Goal: Task Accomplishment & Management: Complete application form

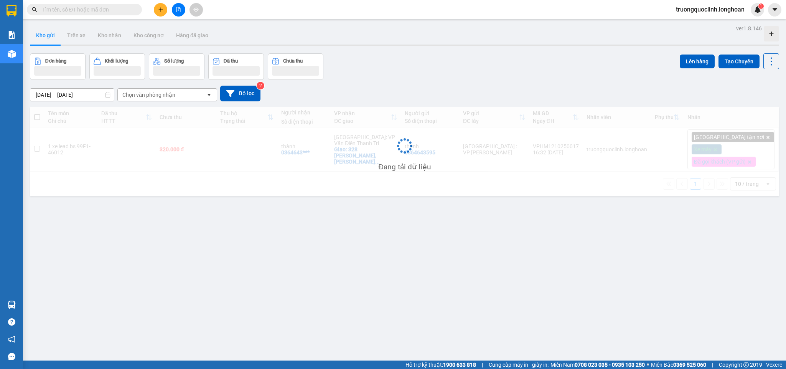
click at [118, 12] on input "text" at bounding box center [87, 9] width 91 height 8
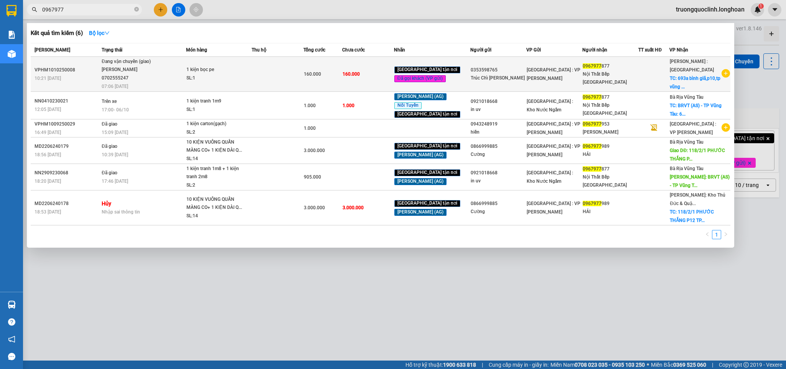
type input "0967977"
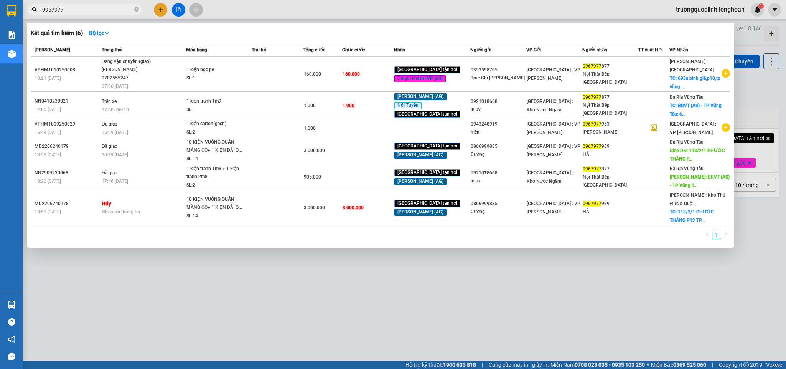
click at [218, 71] on div "1 kiện bọc pe" at bounding box center [215, 70] width 58 height 8
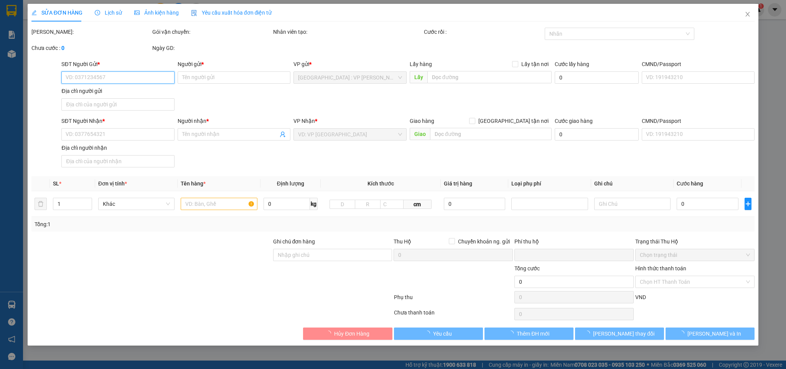
type input "0353598765"
type input "Trúc Chỉ Phạm Gia"
type input "0967977877"
type input "Nội Thất Bếp Đại Lợi Thành"
checkbox input "true"
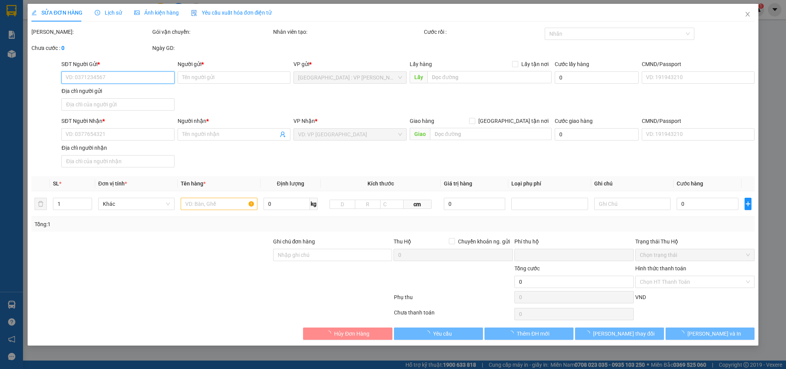
type input "693a bình giã,p10,tp vũng tàu"
type input "nhận nguyên kiện,giao nguyên kiện,bể vỡ k đền"
type input "0"
type input "160.000"
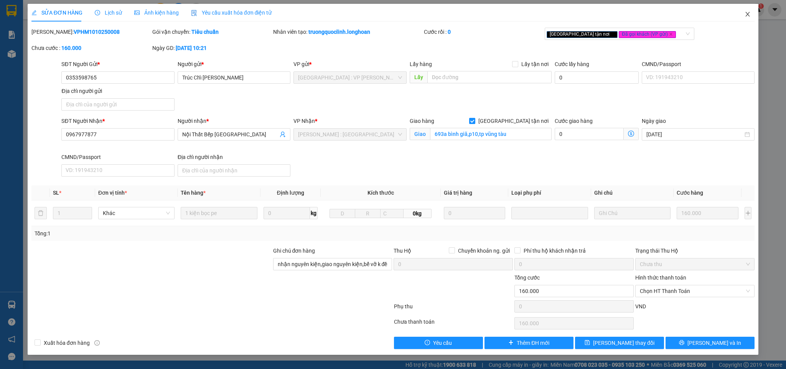
click at [750, 13] on icon "close" at bounding box center [748, 14] width 6 height 6
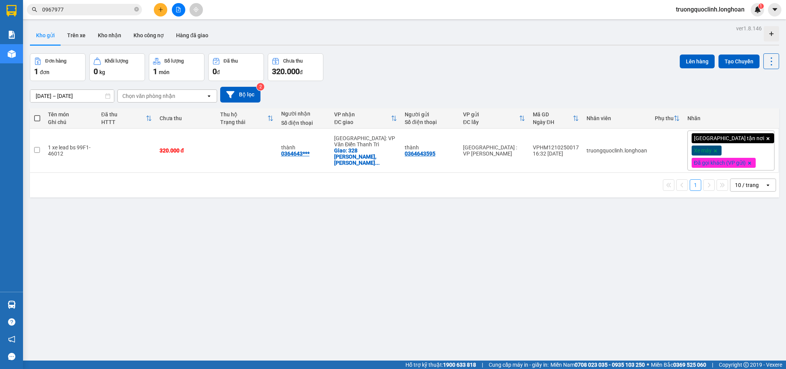
click at [729, 8] on span "truongquoclinh.longhoan" at bounding box center [710, 10] width 81 height 10
click at [693, 20] on span "Đăng xuất" at bounding box center [713, 24] width 66 height 8
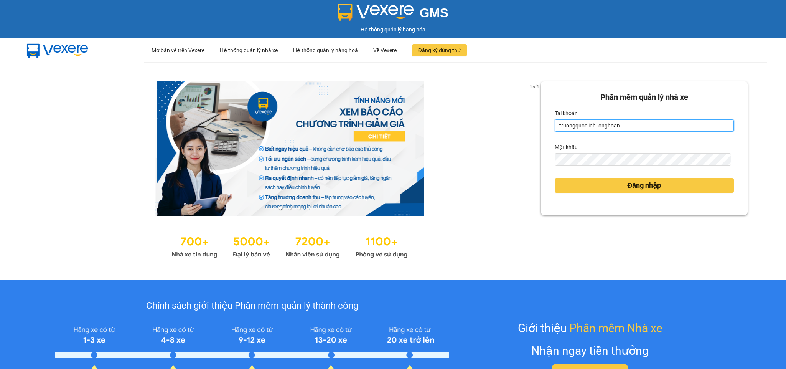
click at [578, 125] on input "truongquoclinh.longhoan" at bounding box center [644, 125] width 179 height 12
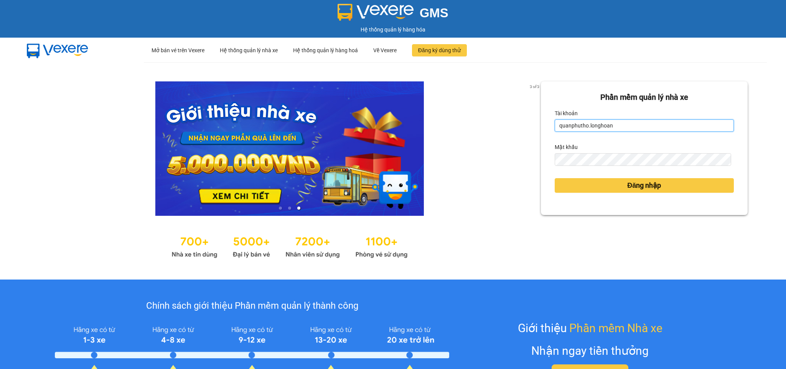
type input "quanphutho.longhoan"
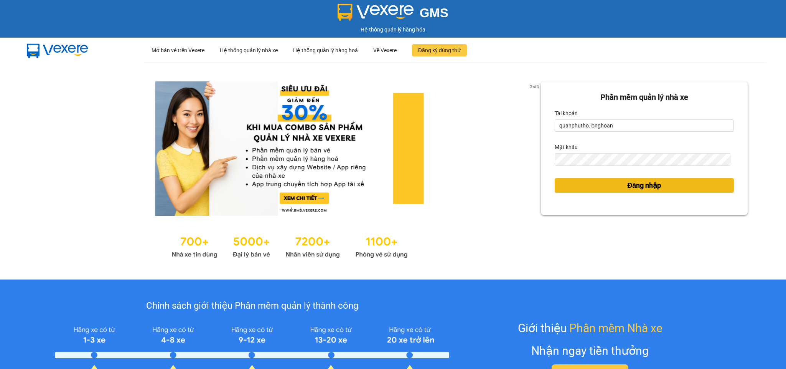
drag, startPoint x: 573, startPoint y: 177, endPoint x: 571, endPoint y: 187, distance: 9.8
click at [573, 177] on div "Đăng nhập" at bounding box center [644, 185] width 179 height 21
click at [571, 193] on button "Đăng nhập" at bounding box center [644, 185] width 179 height 15
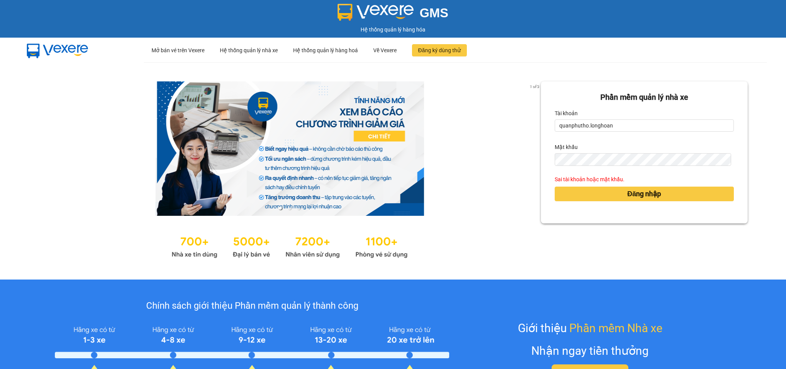
click at [518, 203] on link at bounding box center [289, 148] width 503 height 134
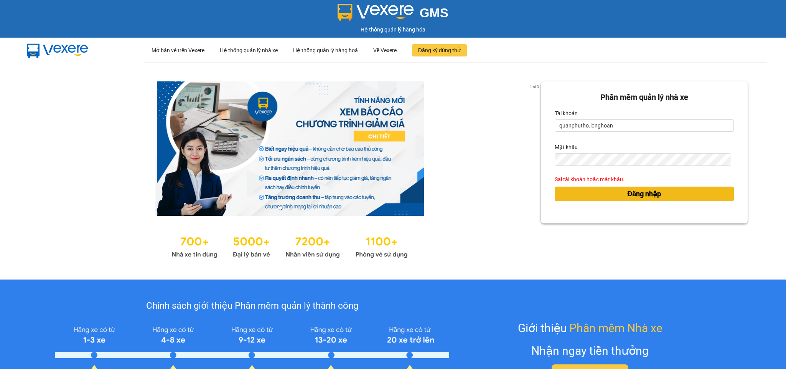
click at [579, 192] on button "Đăng nhập" at bounding box center [644, 193] width 179 height 15
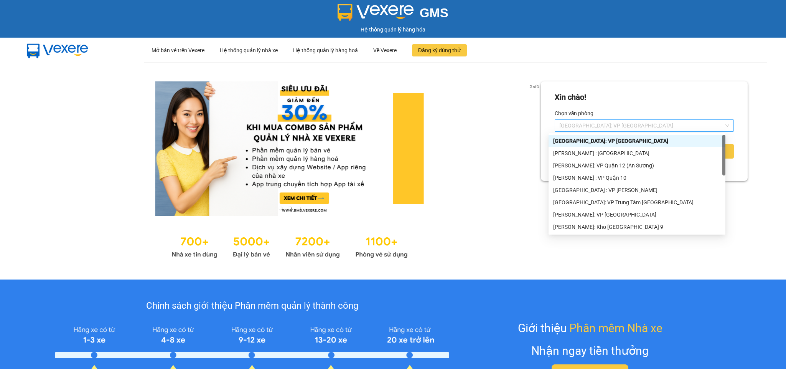
click at [580, 123] on span "[GEOGRAPHIC_DATA]: VP [GEOGRAPHIC_DATA]" at bounding box center [644, 126] width 170 height 12
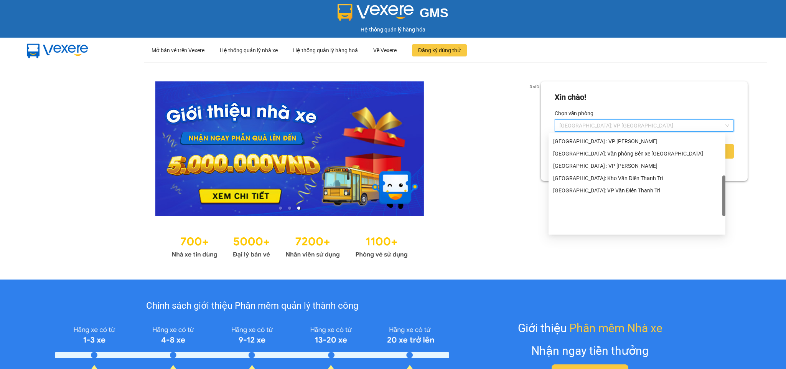
scroll to position [139, 0]
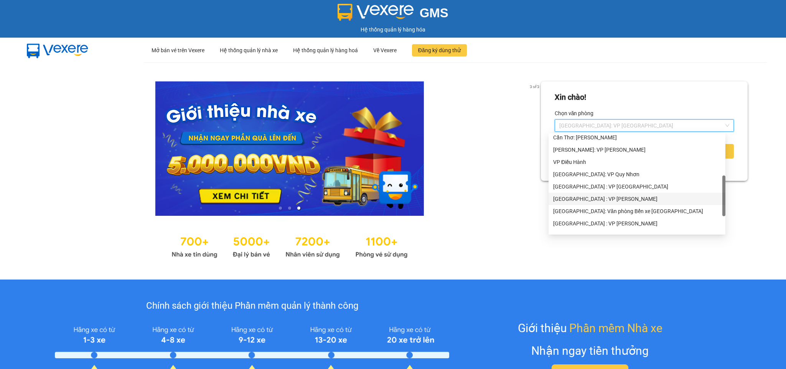
click at [599, 199] on div "[GEOGRAPHIC_DATA] : VP [PERSON_NAME]" at bounding box center [637, 199] width 168 height 8
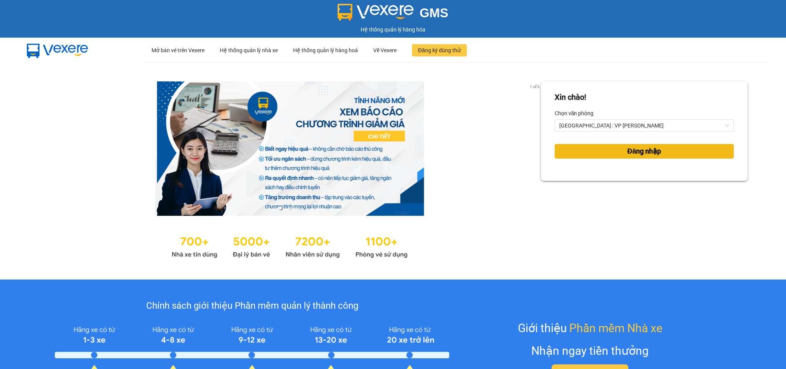
click at [555, 151] on button "Đăng nhập" at bounding box center [644, 151] width 179 height 15
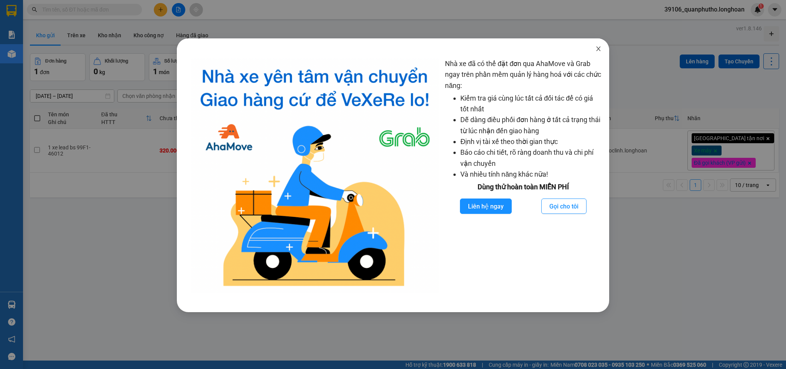
click at [596, 45] on span "Close" at bounding box center [598, 48] width 21 height 21
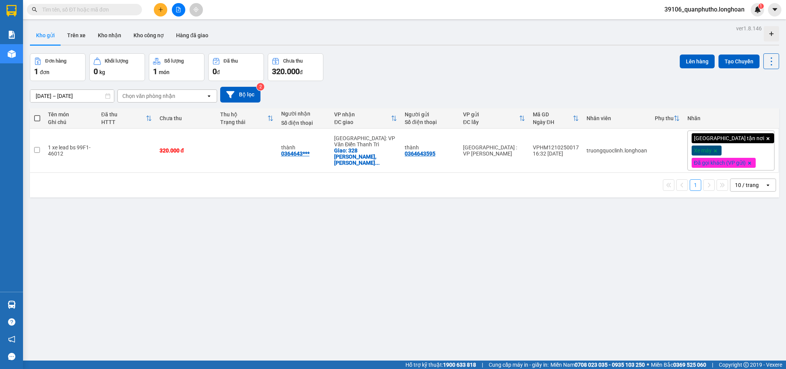
click at [96, 7] on input "text" at bounding box center [87, 9] width 91 height 8
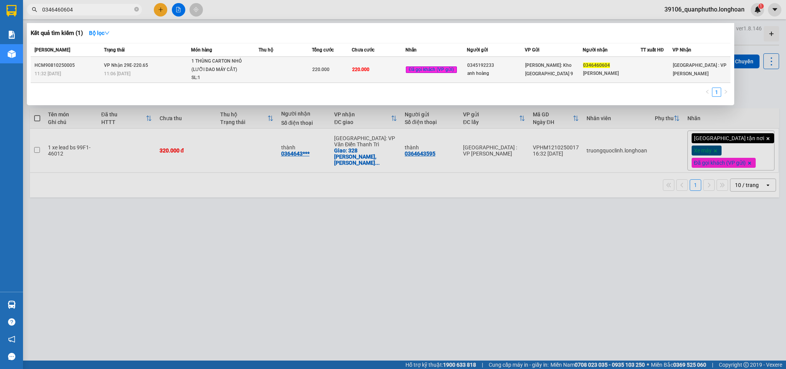
type input "0346460604"
click at [205, 61] on div "1 THÙNG CARTON NHỎ (LƯỠI DAO MÁY CẮT)" at bounding box center [220, 65] width 58 height 16
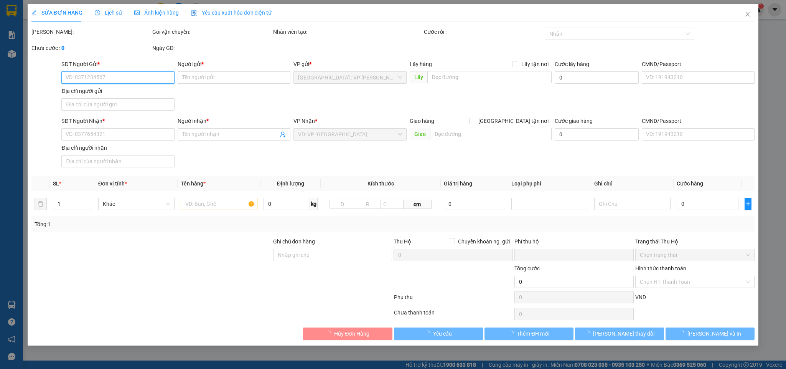
type input "0345192233"
type input "anh hoàng"
type input "0346460604"
type input "[PERSON_NAME]"
type input "VẬN CHUYỂN NHẸ TAY - HƯ VỠ KHÔNG ĐỀN"
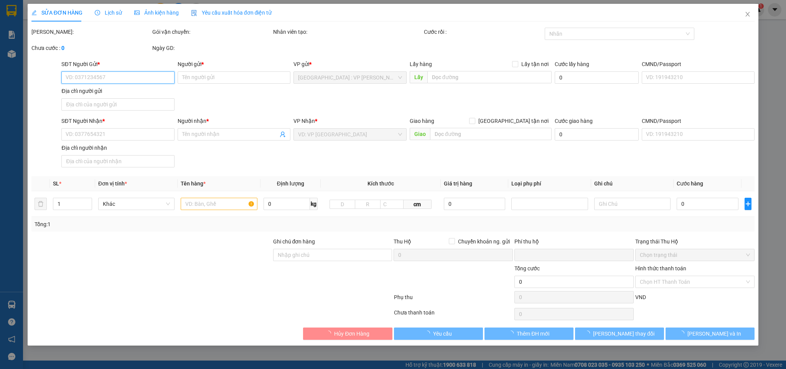
checkbox input "true"
type input "0"
type input "220.000"
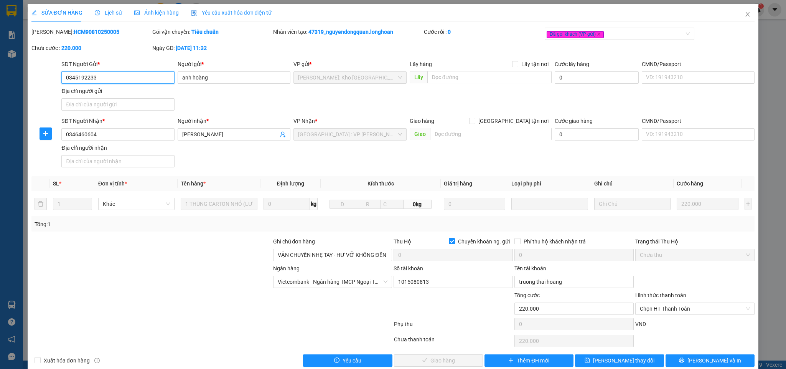
scroll to position [15, 0]
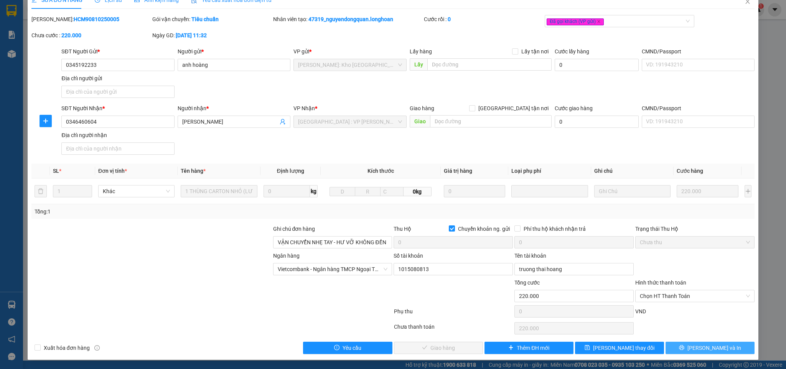
click at [685, 346] on icon "printer" at bounding box center [681, 347] width 5 height 5
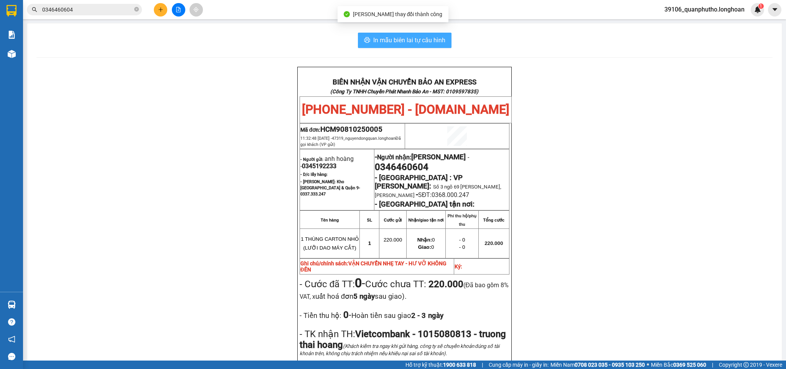
click at [414, 37] on span "In mẫu biên lai tự cấu hình" at bounding box center [409, 40] width 72 height 10
click at [102, 7] on input "0346460604" at bounding box center [87, 9] width 91 height 8
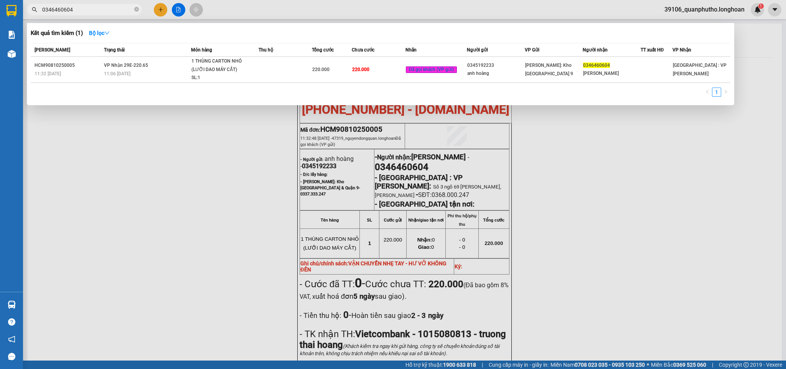
click at [102, 7] on input "0346460604" at bounding box center [87, 9] width 91 height 8
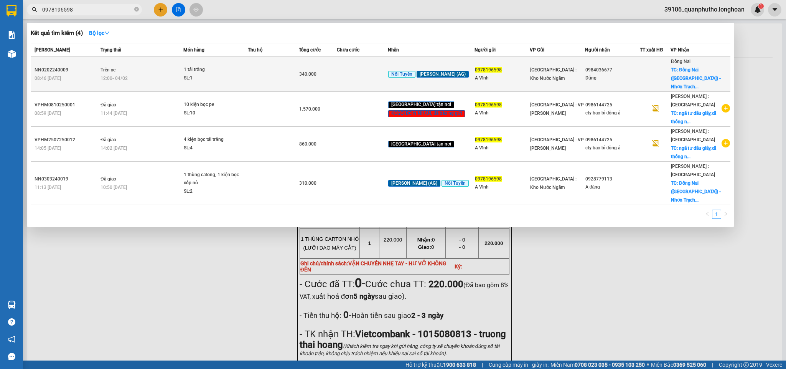
type input "0978196598"
click at [226, 69] on div "1 tải trắng" at bounding box center [213, 70] width 58 height 8
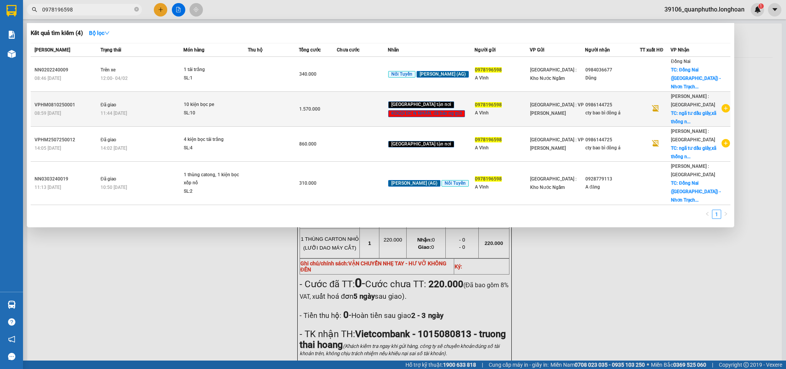
click at [308, 111] on td "1.570.000" at bounding box center [318, 109] width 38 height 35
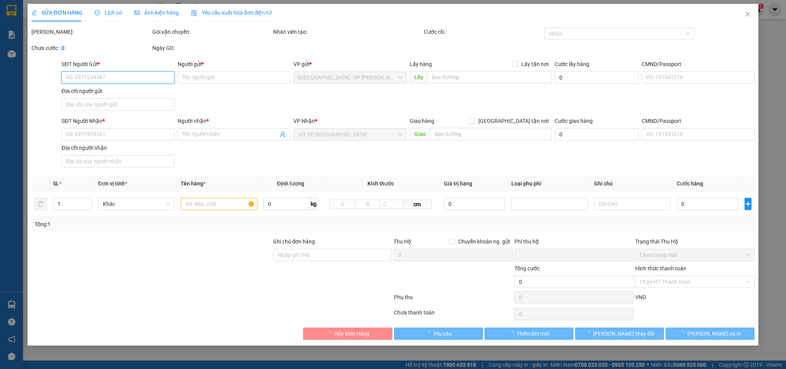
type input "0978196598"
type input "A Vĩnh"
type input "0986144725"
type input "cty bao bì đông á"
checkbox input "true"
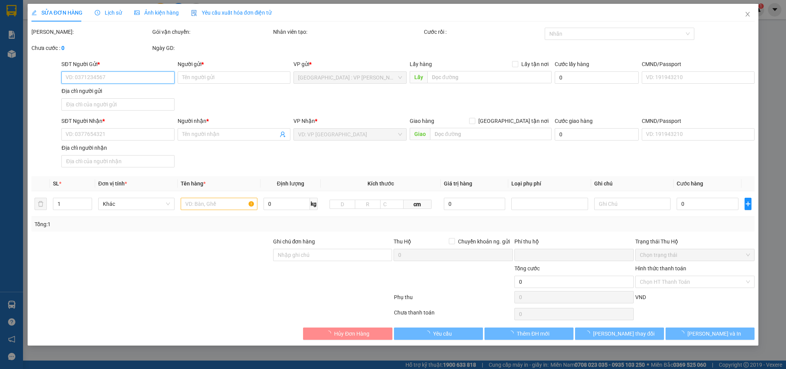
type input "ngã tư dầu giây,[GEOGRAPHIC_DATA],[GEOGRAPHIC_DATA]"
type input "0"
type input "1.570.000"
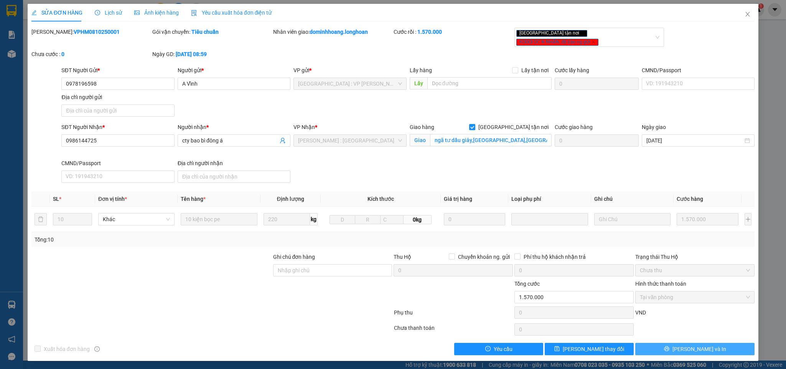
click at [701, 345] on span "[PERSON_NAME] và In" at bounding box center [700, 349] width 54 height 8
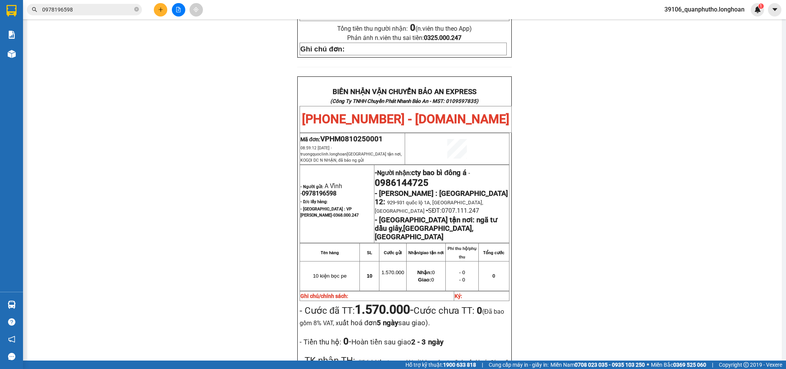
scroll to position [470, 0]
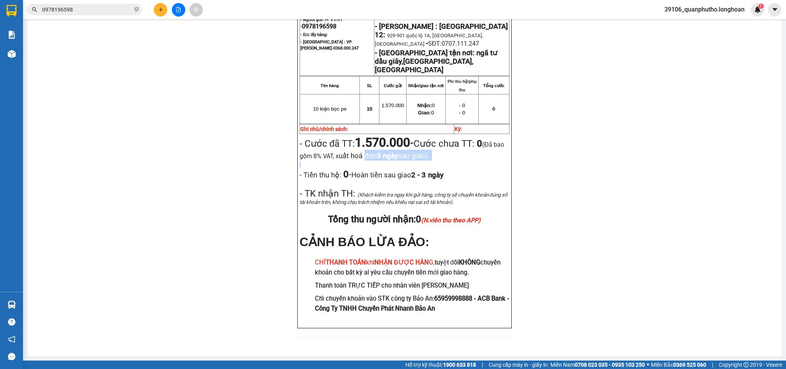
drag, startPoint x: 373, startPoint y: 139, endPoint x: 404, endPoint y: 155, distance: 34.7
click at [404, 153] on div "BIÊN NHẬN VẬN CHUYỂN BẢO AN EXPRESS (Công Ty TNHH Chuyển Phát Nhanh Bảo An - MS…" at bounding box center [404, 118] width 214 height 419
drag, startPoint x: 362, startPoint y: 188, endPoint x: 385, endPoint y: 193, distance: 23.5
click at [384, 192] on span "(Khách kiểm tra ngay khi gửi hàng, công ty sẽ chuyển khoản đúng số tài khoản tr…" at bounding box center [404, 198] width 208 height 13
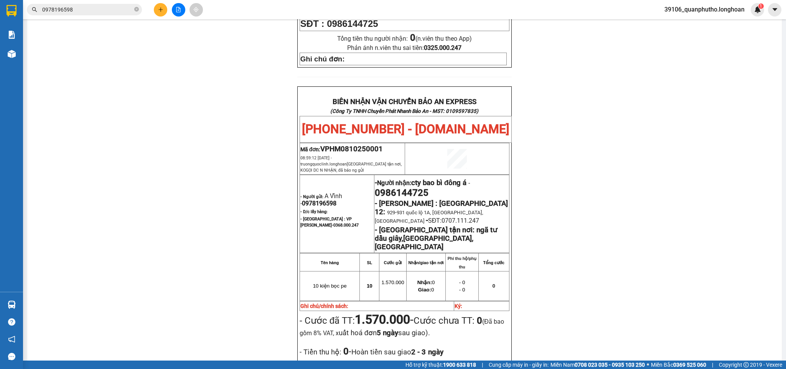
scroll to position [345, 0]
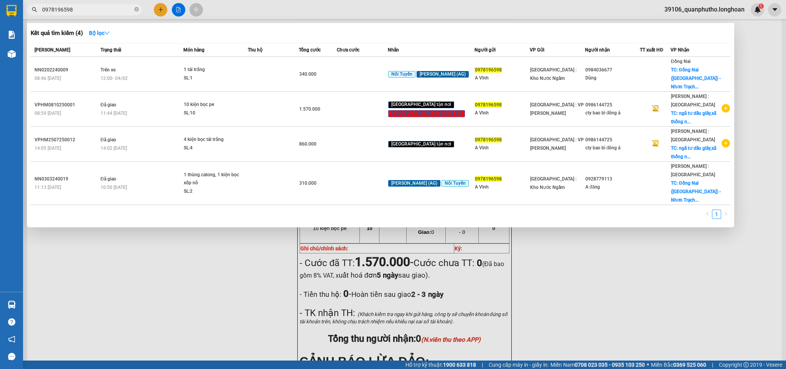
click at [115, 14] on span "0978196598" at bounding box center [84, 10] width 115 height 12
click at [111, 9] on input "0978196598" at bounding box center [87, 9] width 91 height 8
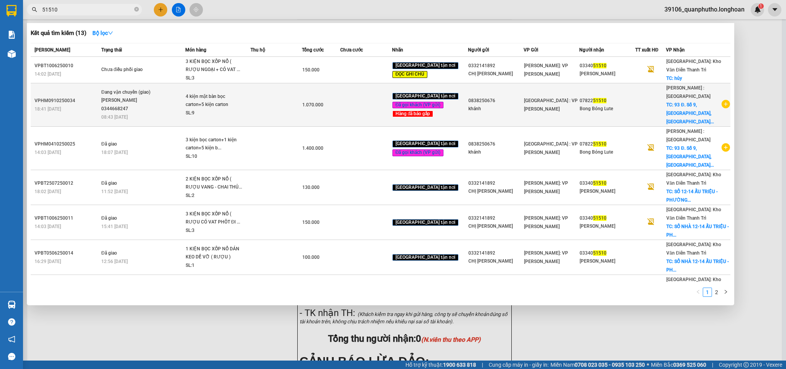
type input "51510"
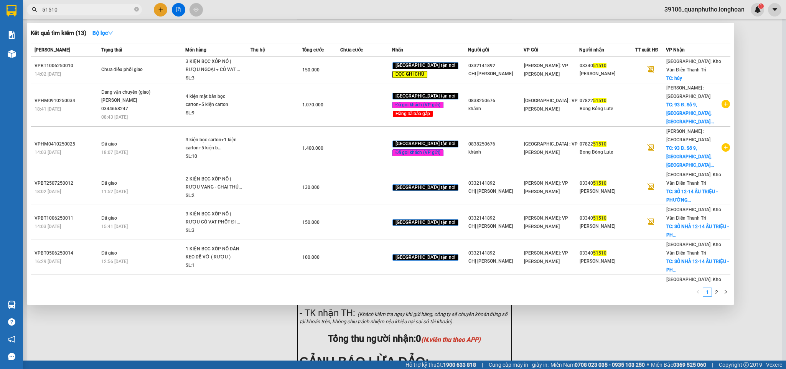
click at [195, 104] on div "4 kiện mặt bàn bọc carton+5 kiện carton" at bounding box center [215, 100] width 58 height 16
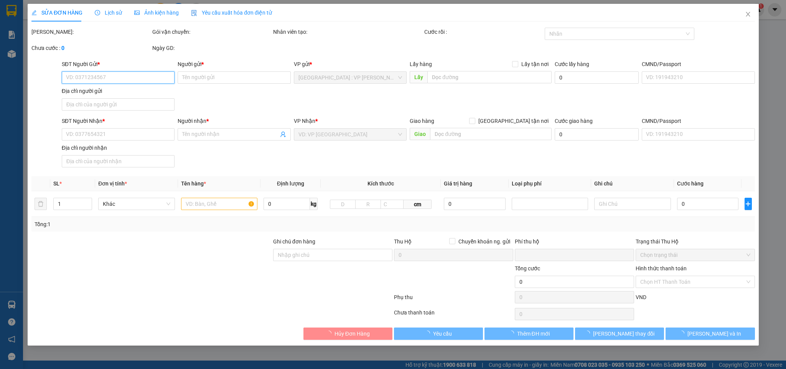
type input "0838250676"
type input "khánh"
type input "0782251510"
type input "Bong Bóng Lute"
checkbox input "true"
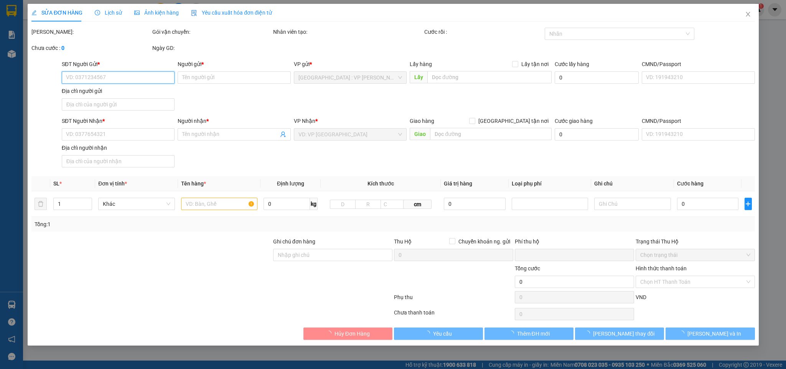
type input "93 Đ. [STREET_ADDRESS]"
type input "nhận nguyên kiện,giao nguyên kiện,bể vỡ k đền"
checkbox input "true"
type input "0"
type input "1.070.000"
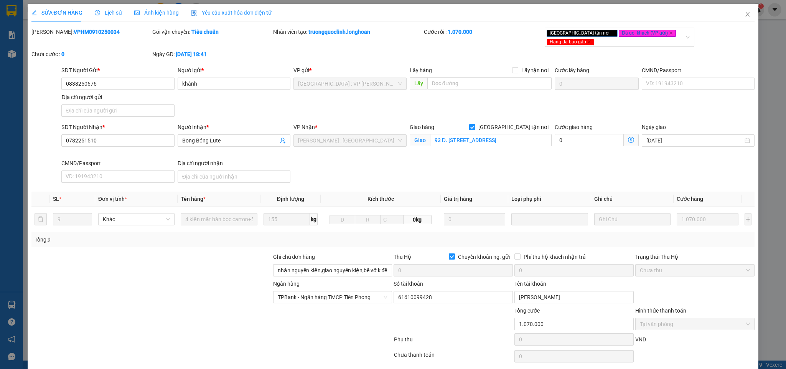
click at [106, 10] on span "Lịch sử" at bounding box center [108, 13] width 27 height 6
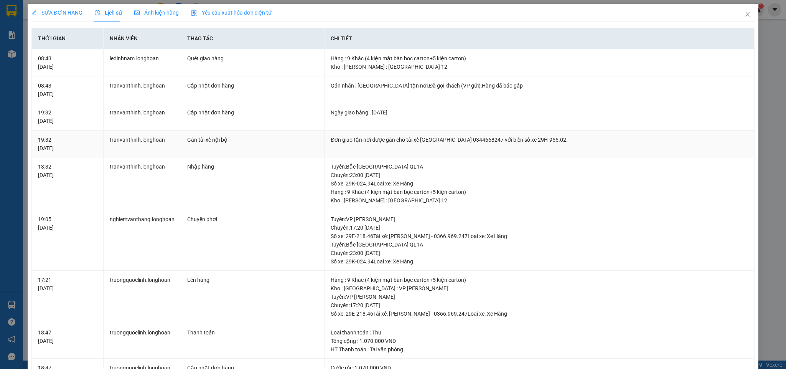
click at [450, 139] on div "Đơn giao tận nơi được gán cho tài xế [GEOGRAPHIC_DATA] 0344668247 với biển số x…" at bounding box center [539, 139] width 417 height 8
copy div "Đơn giao tận nơi được gán cho tài xế [GEOGRAPHIC_DATA] 0344668247 với biển số x…"
click at [746, 15] on span "Close" at bounding box center [747, 14] width 21 height 21
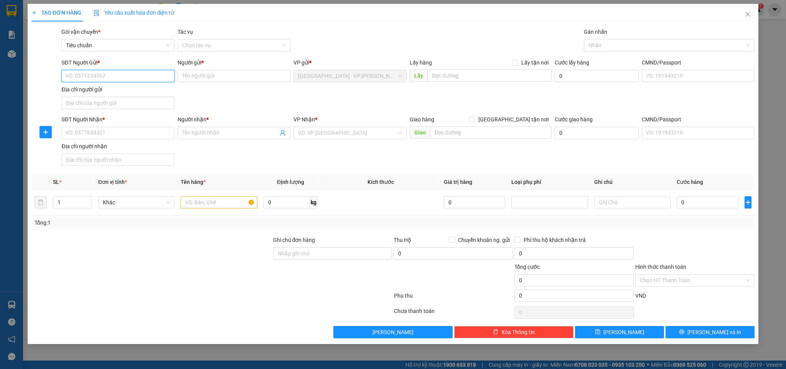
click at [129, 74] on input "SĐT Người Gửi *" at bounding box center [117, 76] width 113 height 12
type input "0977886780"
click at [94, 90] on div "0977886780 - hiệp alpha" at bounding box center [118, 92] width 104 height 8
type input "hiệp alpha"
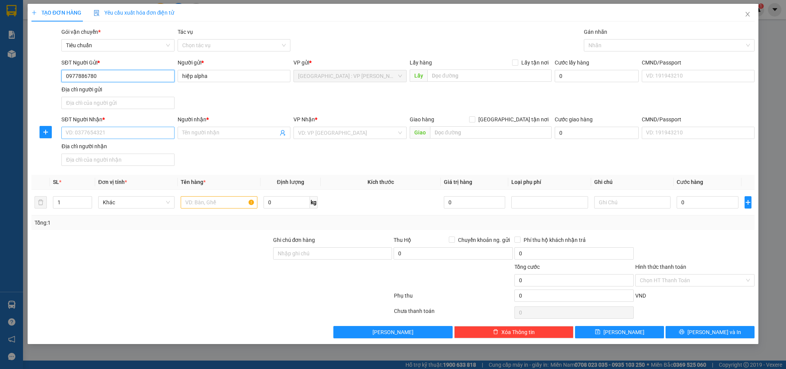
type input "0977886780"
click at [108, 134] on input "SĐT Người Nhận *" at bounding box center [117, 133] width 113 height 12
click at [111, 136] on input "0978055405" at bounding box center [117, 133] width 113 height 12
type input "0978055405"
click at [219, 139] on span at bounding box center [234, 133] width 113 height 12
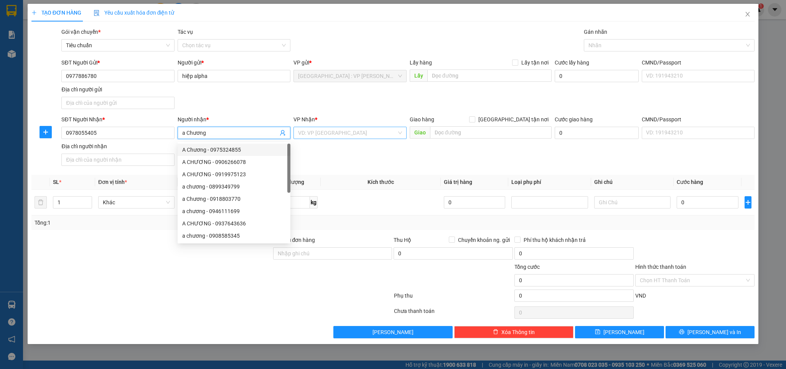
type input "a Chương"
click at [334, 135] on input "search" at bounding box center [347, 133] width 98 height 12
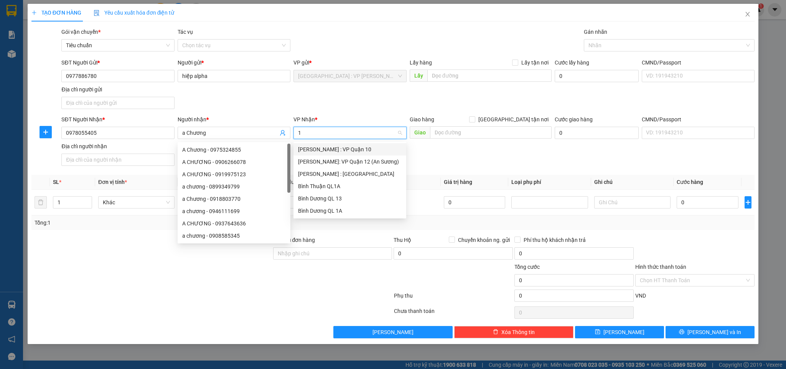
type input "12"
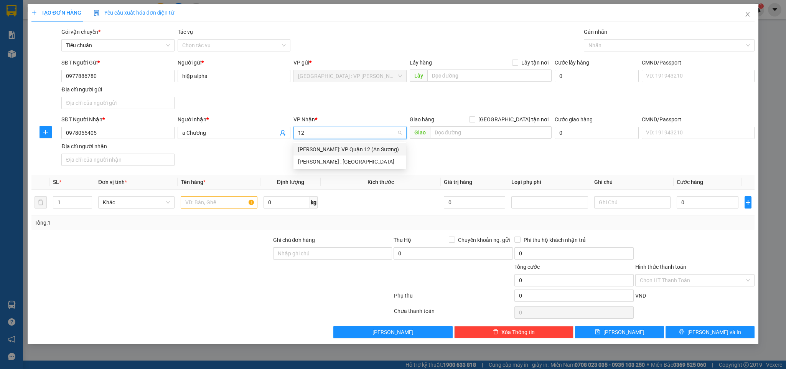
click at [343, 160] on div "[PERSON_NAME] : [GEOGRAPHIC_DATA]" at bounding box center [350, 161] width 104 height 8
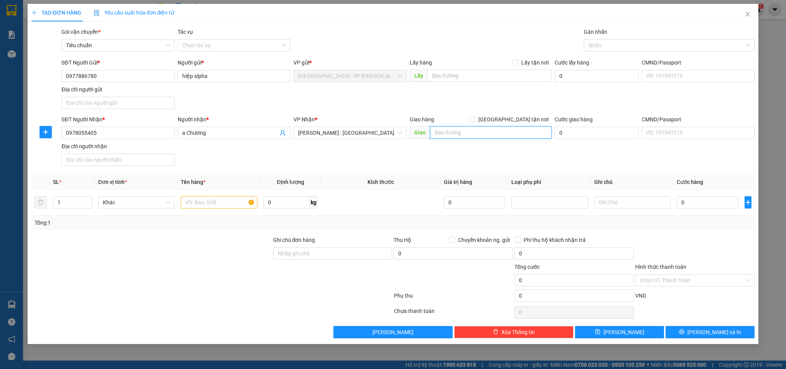
click at [441, 135] on input "text" at bounding box center [491, 132] width 122 height 12
type input "vincom plaza SGres, [STREET_ADDRESS][PERSON_NAME]"
click at [510, 120] on div "Giao hàng [GEOGRAPHIC_DATA] tận nơi" at bounding box center [481, 119] width 142 height 8
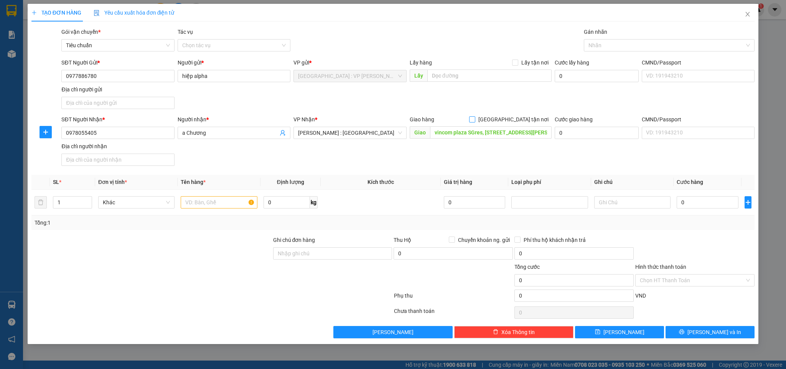
click at [475, 122] on input "[GEOGRAPHIC_DATA] tận nơi" at bounding box center [471, 118] width 5 height 5
checkbox input "true"
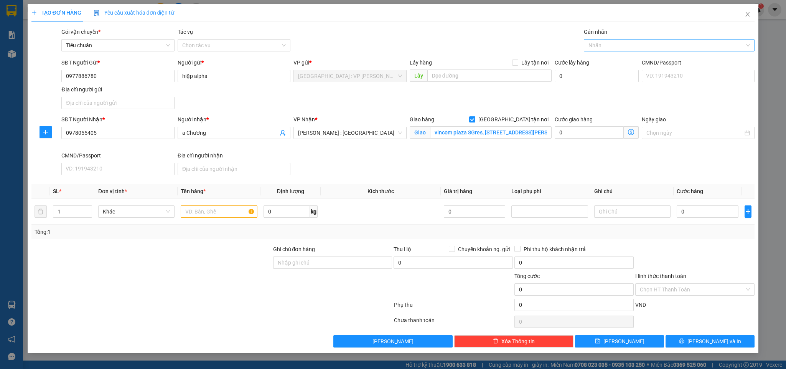
click at [598, 47] on div at bounding box center [666, 45] width 160 height 9
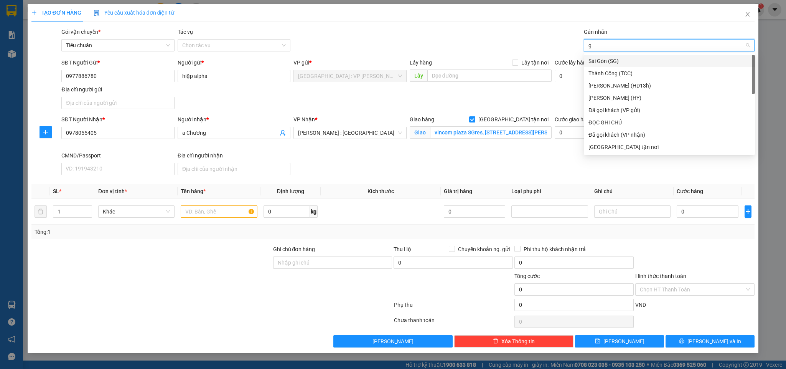
type input "gt"
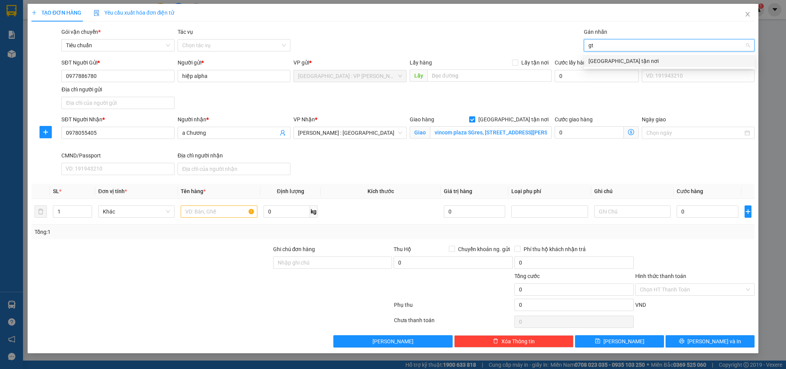
click at [602, 59] on div "[GEOGRAPHIC_DATA] tận nơi" at bounding box center [670, 61] width 162 height 8
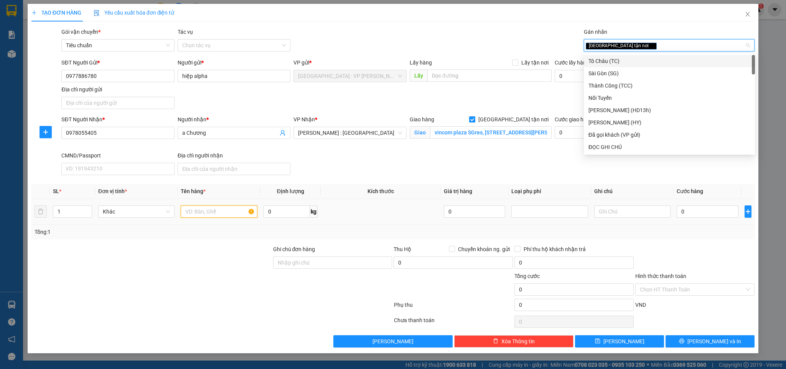
click at [203, 208] on input "text" at bounding box center [219, 211] width 76 height 12
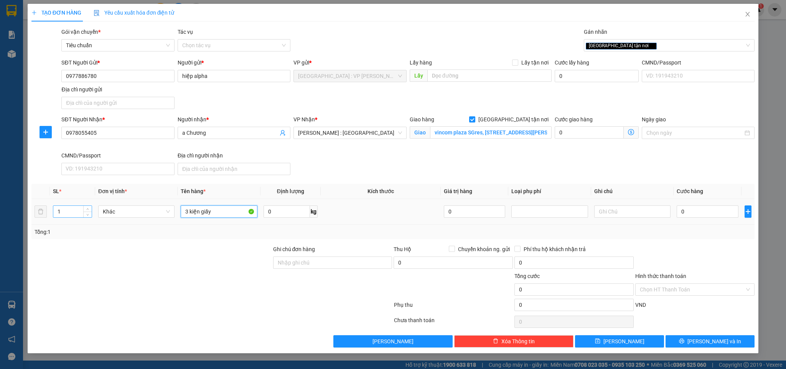
type input "3 kiện giấy"
click at [44, 209] on tr "1 Khác 3 kiện giấy 0 kg 0 0" at bounding box center [393, 212] width 724 height 26
type input "3"
click at [128, 264] on div at bounding box center [152, 258] width 242 height 27
click at [693, 214] on input "0" at bounding box center [707, 211] width 61 height 12
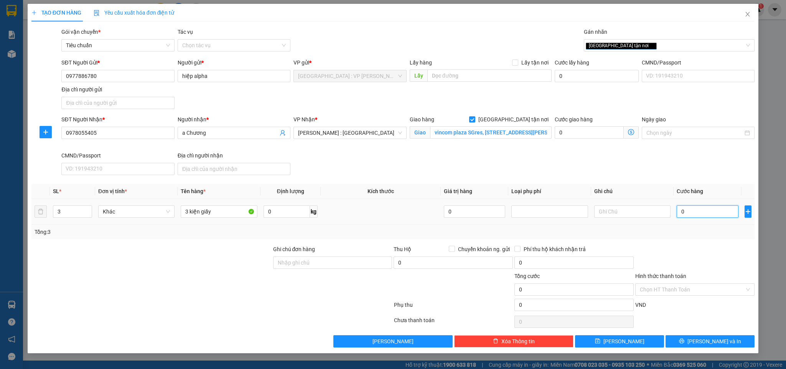
click at [693, 213] on input "0" at bounding box center [707, 211] width 61 height 12
type input "3"
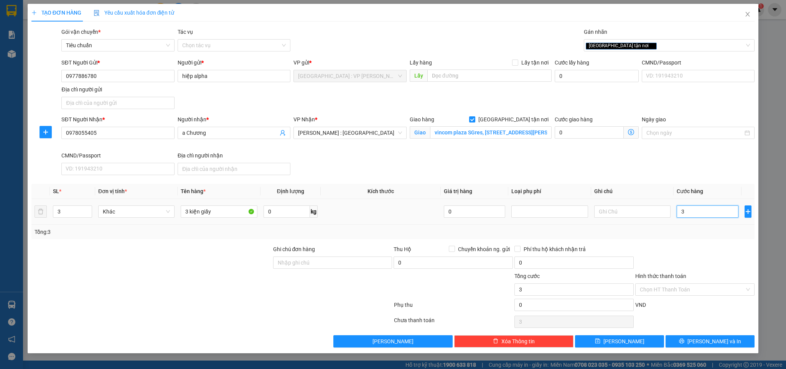
type input "34"
type input "340"
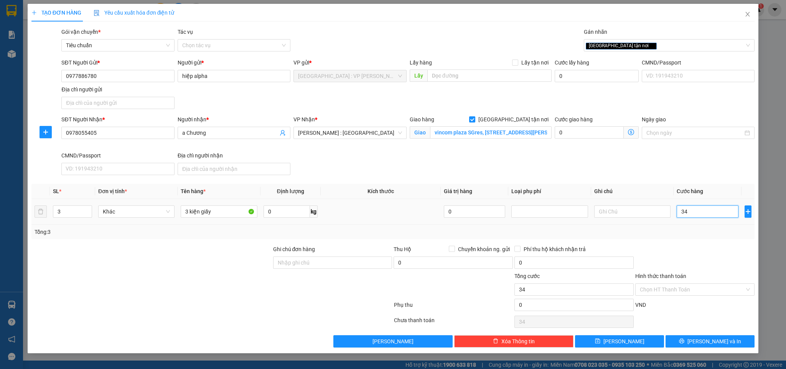
type input "340"
type input "3.400"
type input "34.000"
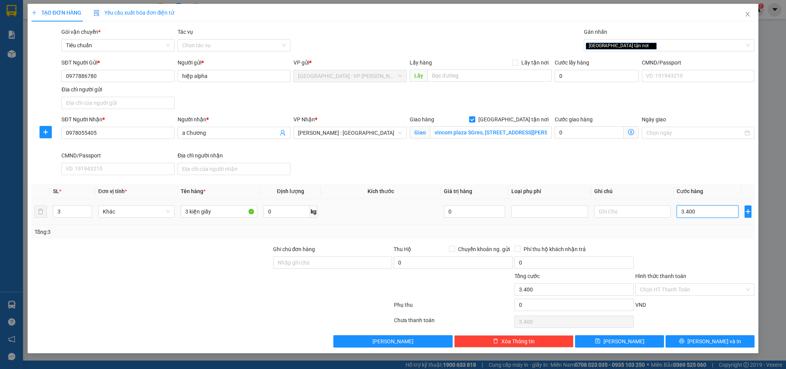
type input "34.000"
type input "340.000"
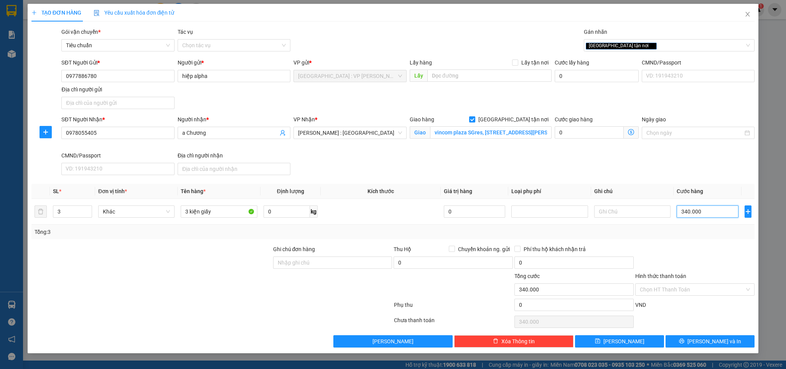
type input "340.000"
click at [656, 165] on div "SĐT Người Nhận * 0978055405 Người nhận * a Chương VP Nhận * [GEOGRAPHIC_DATA] :…" at bounding box center [408, 146] width 696 height 63
click at [693, 290] on input "Hình thức thanh toán" at bounding box center [692, 290] width 105 height 12
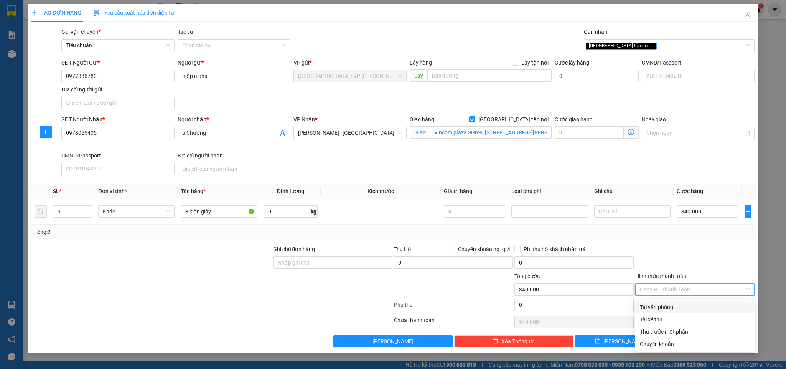
click at [665, 310] on div "Tại văn phòng" at bounding box center [695, 307] width 110 height 8
type input "0"
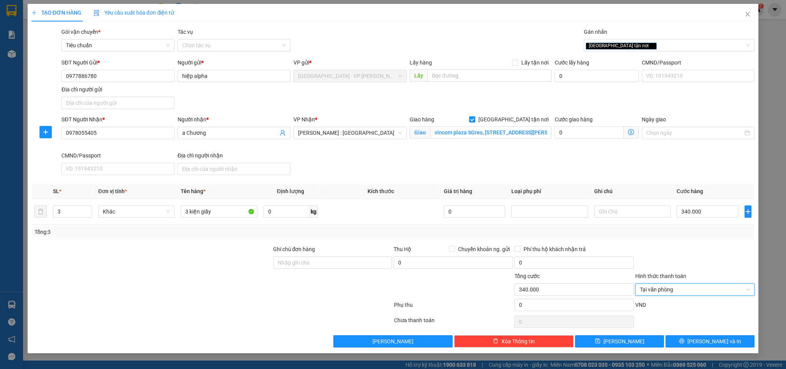
click at [446, 159] on div "SĐT Người Nhận * 0978055405 Người nhận * a Chương VP Nhận * [GEOGRAPHIC_DATA] :…" at bounding box center [408, 146] width 696 height 63
click at [685, 343] on icon "printer" at bounding box center [682, 340] width 5 height 5
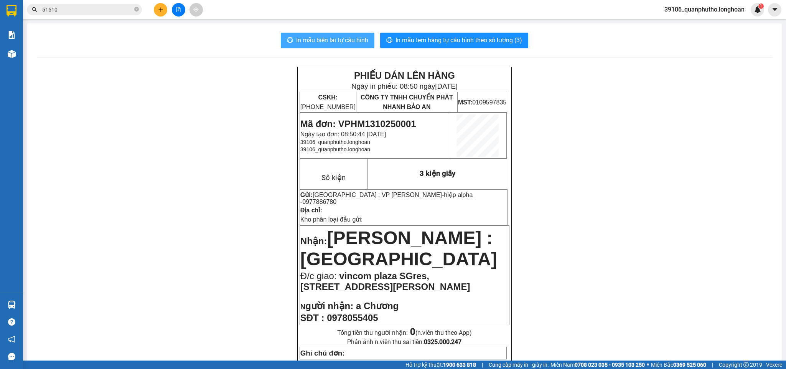
click at [346, 43] on span "In mẫu biên lai tự cấu hình" at bounding box center [332, 40] width 72 height 10
click at [421, 43] on span "In mẫu tem hàng tự cấu hình theo số lượng (3)" at bounding box center [459, 40] width 127 height 10
click at [370, 125] on span "Mã đơn: VPHM1310250001" at bounding box center [358, 124] width 116 height 10
copy span "VPHM1310250001"
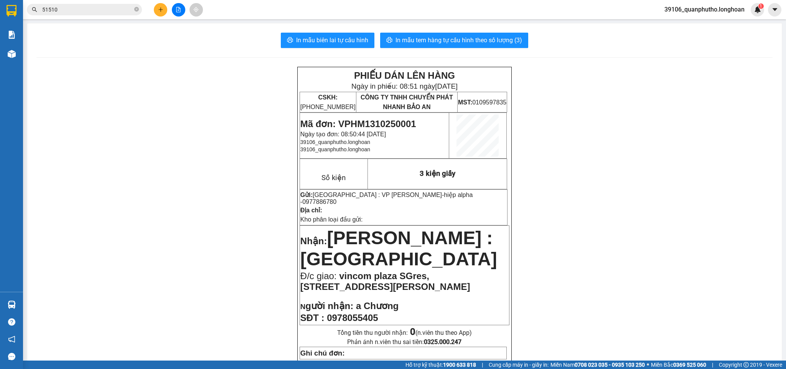
click at [82, 10] on input "51510" at bounding box center [87, 9] width 91 height 8
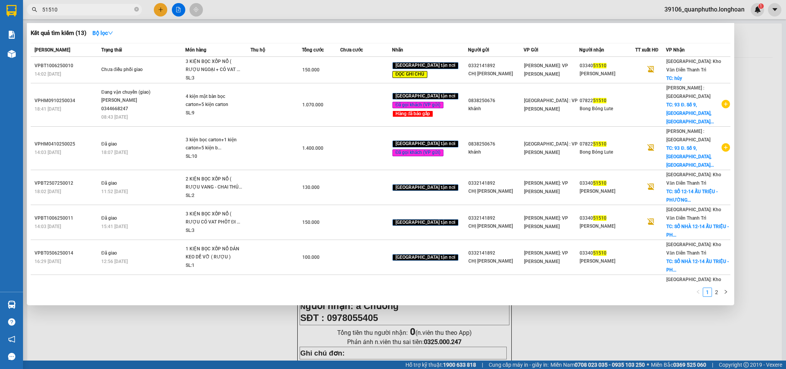
click at [82, 10] on input "51510" at bounding box center [87, 9] width 91 height 8
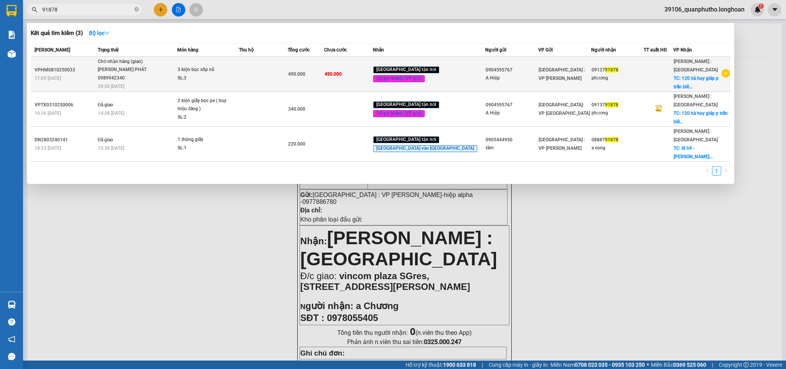
type input "91878"
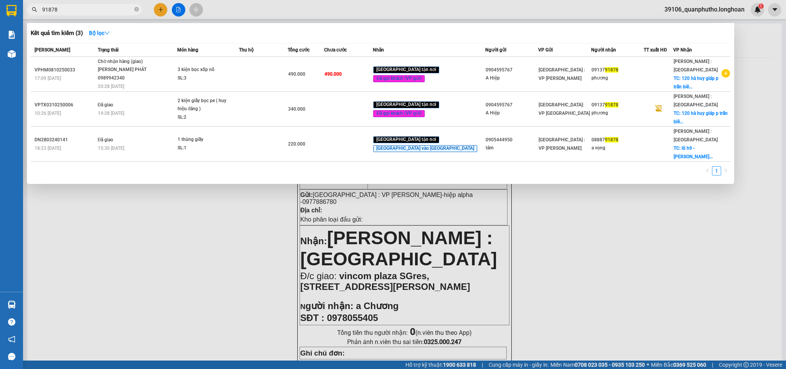
click at [145, 79] on td "Chờ nhận hàng (giao) [PERSON_NAME] 0989942340 20:28 [DATE]" at bounding box center [136, 74] width 81 height 35
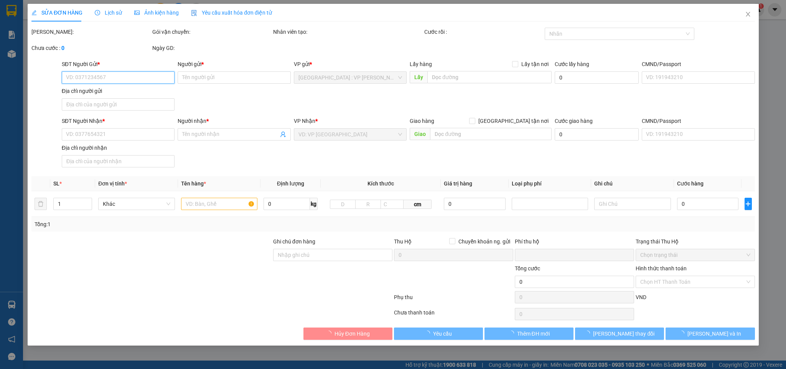
type input "0904595767"
type input "A Hiệp"
type input "[PERSON_NAME]"
type input "0913791878"
type input "phương"
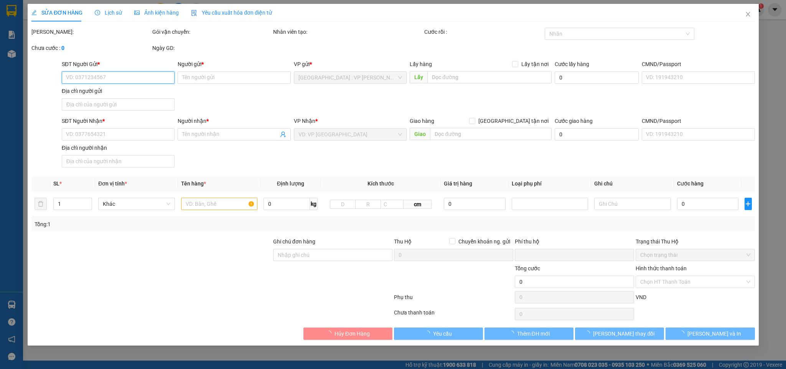
checkbox input "true"
type input "120 hà huy giáp p [GEOGRAPHIC_DATA],[GEOGRAPHIC_DATA], [GEOGRAPHIC_DATA]"
type input "nhận nguyên kiện,giao nguyên kiện,bể vỡ k đền"
type input "0"
type input "490.000"
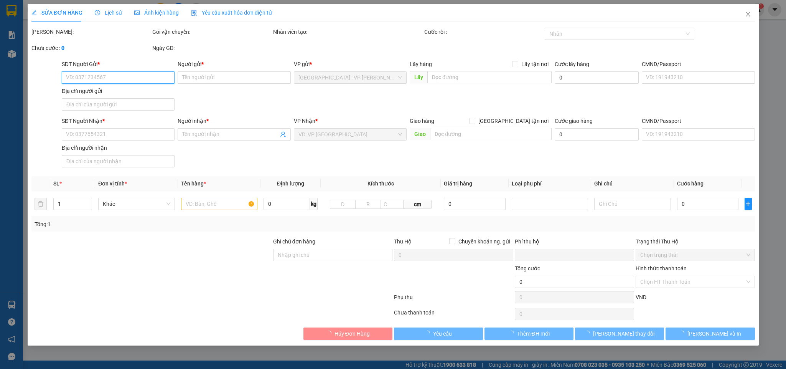
type input "490.000"
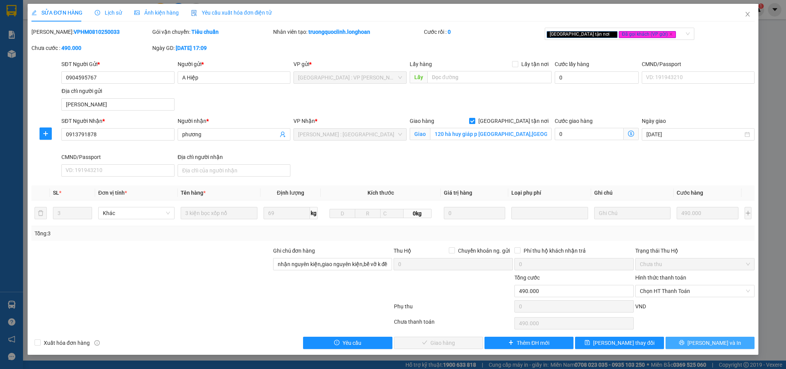
click at [695, 349] on button "[PERSON_NAME] và In" at bounding box center [710, 342] width 89 height 12
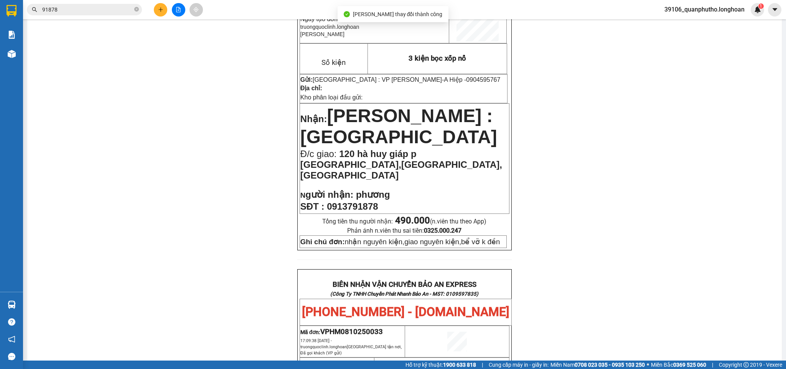
scroll to position [58, 0]
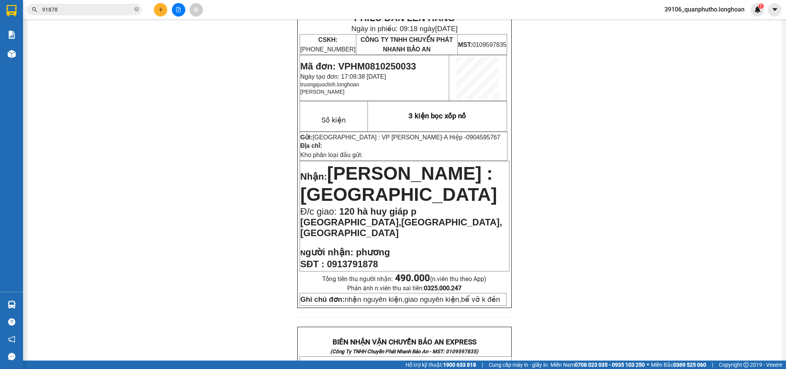
click at [162, 10] on icon "plus" at bounding box center [160, 9] width 4 height 0
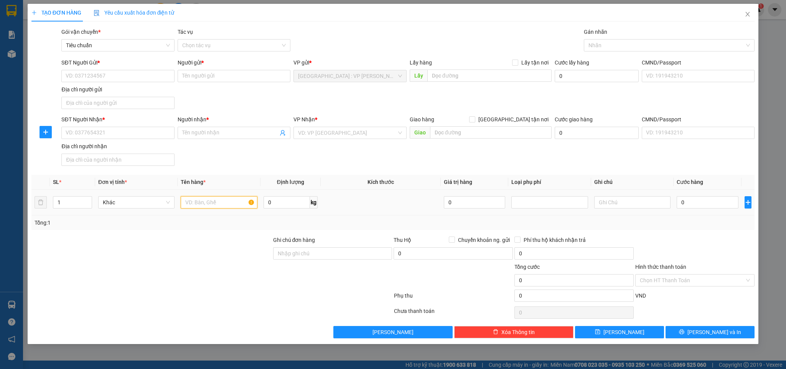
click at [216, 208] on input "text" at bounding box center [219, 202] width 76 height 12
type input "1 kiện ghế nhỏ bọc"
click at [99, 86] on div "Địa chỉ người gửi" at bounding box center [117, 89] width 113 height 8
click at [99, 97] on input "Địa chỉ người gửi" at bounding box center [117, 103] width 113 height 12
click at [99, 77] on input "SĐT Người Gửi *" at bounding box center [117, 76] width 113 height 12
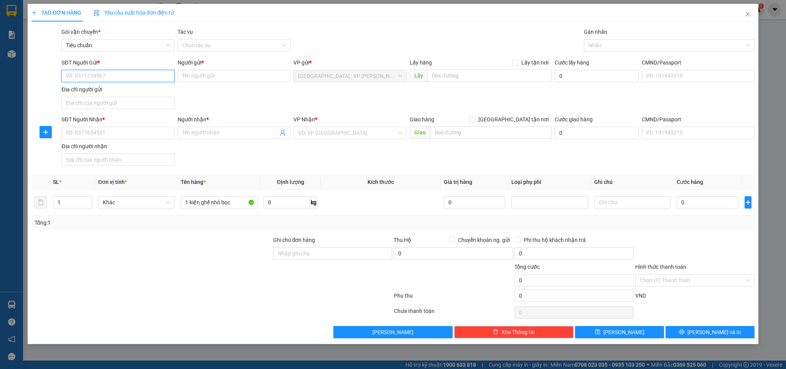
click at [100, 76] on input "SĐT Người Gửi *" at bounding box center [117, 76] width 113 height 12
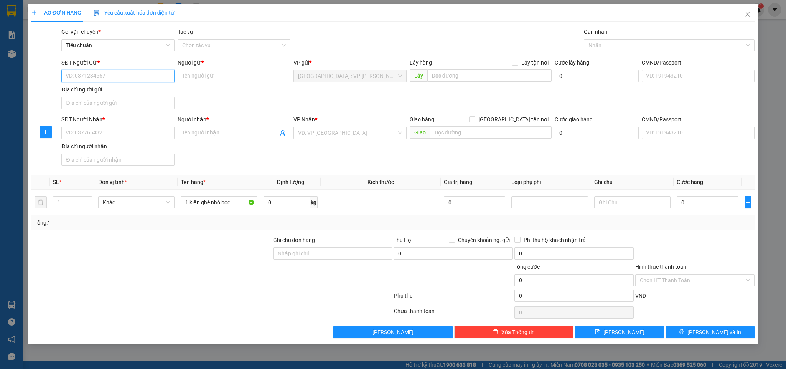
click at [100, 76] on input "SĐT Người Gửi *" at bounding box center [117, 76] width 113 height 12
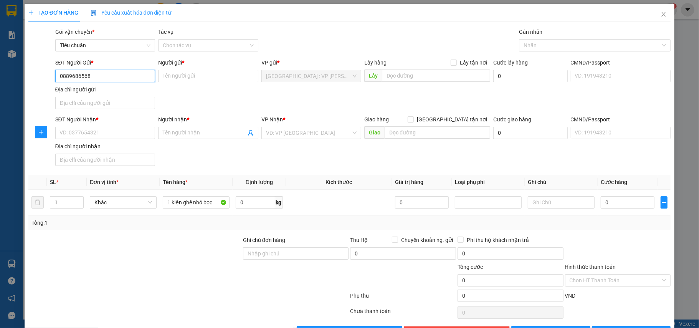
click at [72, 77] on input "0889686568" at bounding box center [105, 76] width 100 height 12
click at [82, 77] on input "0889686568" at bounding box center [105, 76] width 100 height 12
click at [129, 79] on input "0889686568" at bounding box center [105, 76] width 100 height 12
type input "0889686568"
click at [196, 74] on input "Người gửi *" at bounding box center [208, 76] width 100 height 12
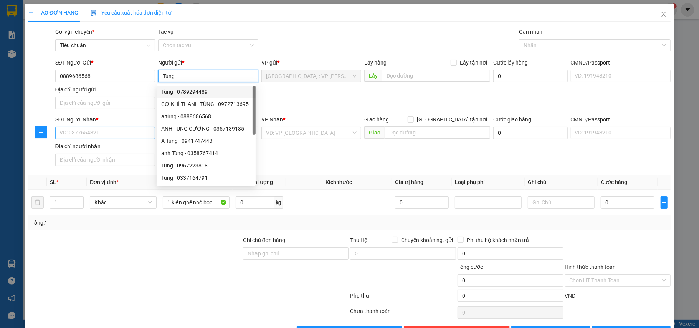
type input "Tùng"
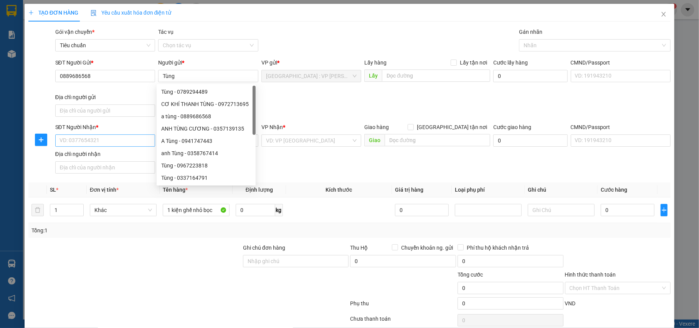
click at [114, 134] on div "SĐT Người Nhận *" at bounding box center [105, 129] width 100 height 12
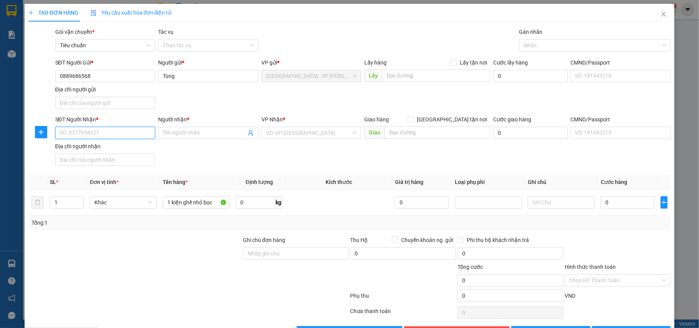
click at [110, 132] on input "SĐT Người Nhận *" at bounding box center [105, 133] width 100 height 12
click at [178, 134] on input "Người nhận *" at bounding box center [204, 133] width 83 height 8
type input "Chi spa"
click at [129, 132] on input "SĐT Người Nhận *" at bounding box center [105, 133] width 100 height 12
click at [310, 131] on input "search" at bounding box center [309, 133] width 86 height 12
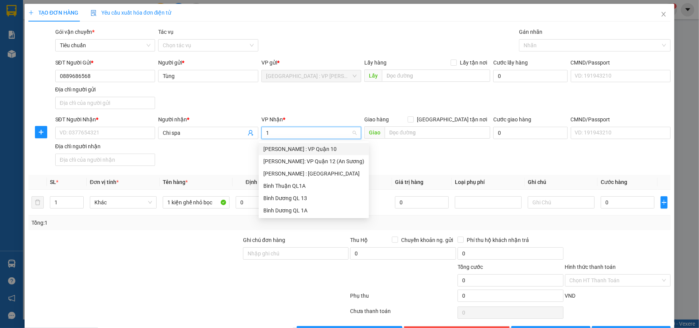
type input "12"
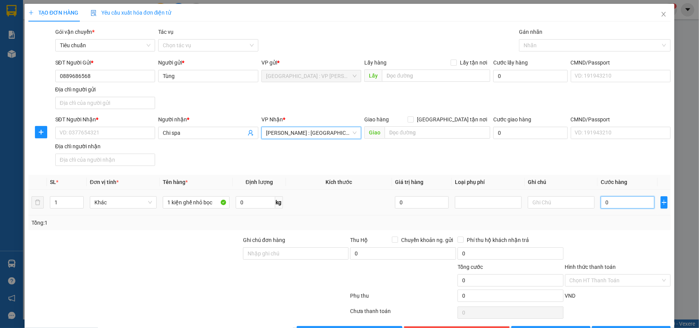
click at [600, 206] on input "0" at bounding box center [627, 202] width 54 height 12
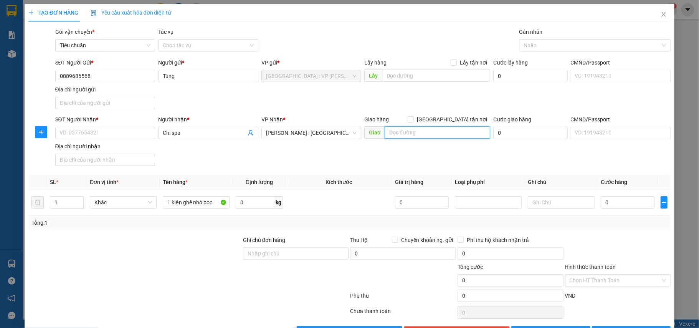
click at [401, 137] on input "text" at bounding box center [437, 132] width 106 height 12
type input "313 đường hùng vương, kp7, [PERSON_NAME][GEOGRAPHIC_DATA], [GEOGRAPHIC_DATA] mộ…"
click at [456, 119] on span "[GEOGRAPHIC_DATA] tận nơi" at bounding box center [452, 119] width 76 height 8
click at [413, 119] on input "[GEOGRAPHIC_DATA] tận nơi" at bounding box center [409, 118] width 5 height 5
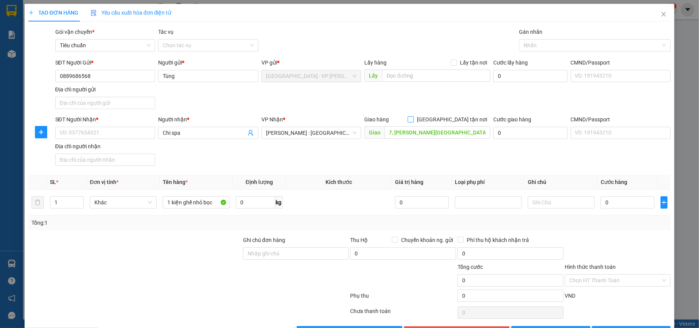
checkbox input "true"
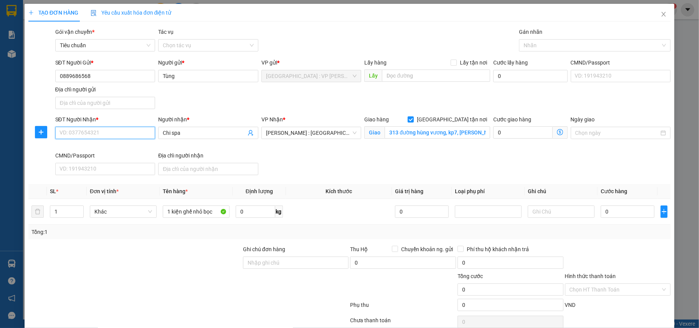
click at [91, 132] on input "SĐT Người Nhận *" at bounding box center [105, 133] width 100 height 12
click at [73, 134] on input "0824040404" at bounding box center [105, 133] width 100 height 12
click at [80, 134] on input "0824040404" at bounding box center [105, 133] width 100 height 12
click at [85, 134] on input "0824040404" at bounding box center [105, 133] width 100 height 12
click at [91, 134] on input "0824040404" at bounding box center [105, 133] width 100 height 12
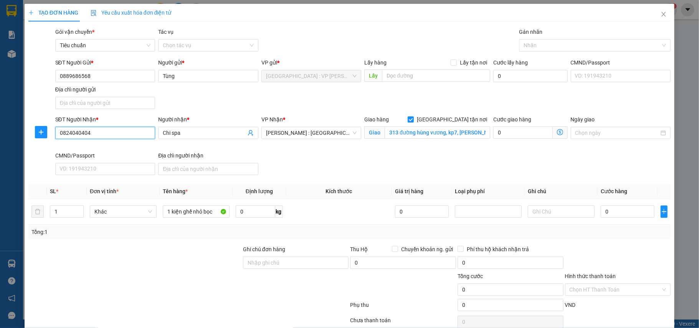
click at [91, 134] on input "0824040404" at bounding box center [105, 133] width 100 height 12
type input "0824040404"
click at [215, 105] on div "SĐT Người Gửi * 0889686568 Người gửi * Tùng VP gửi * [GEOGRAPHIC_DATA] : VP [PE…" at bounding box center [363, 85] width 619 height 54
click at [612, 210] on input "0" at bounding box center [627, 211] width 54 height 12
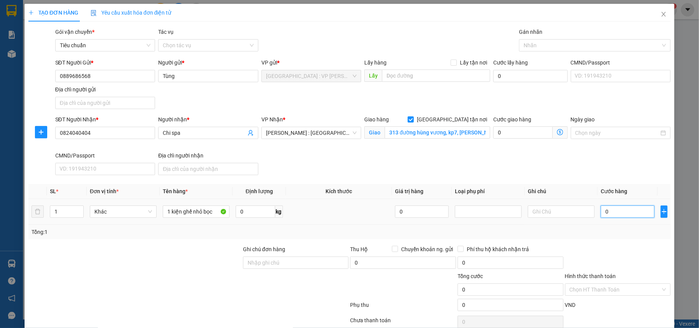
click at [611, 214] on input "0" at bounding box center [627, 211] width 54 height 12
type input "1"
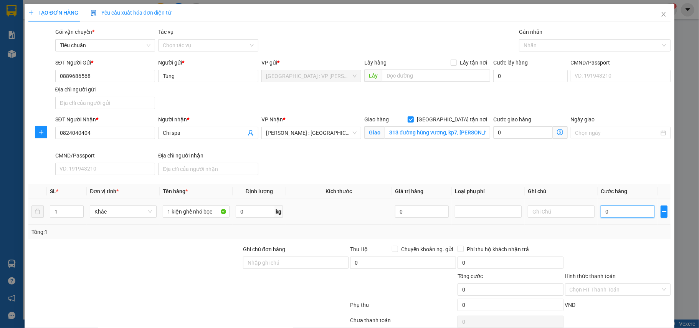
type input "1"
type input "12"
type input "120"
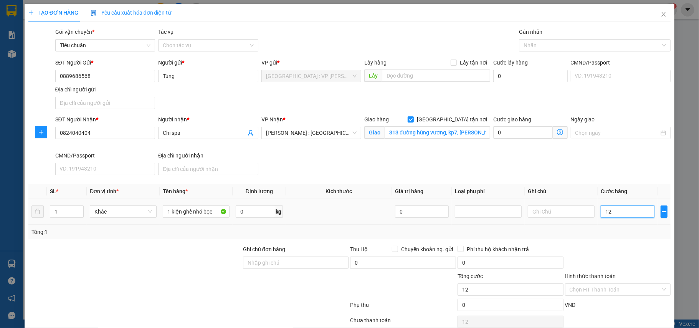
type input "120"
type input "1.200"
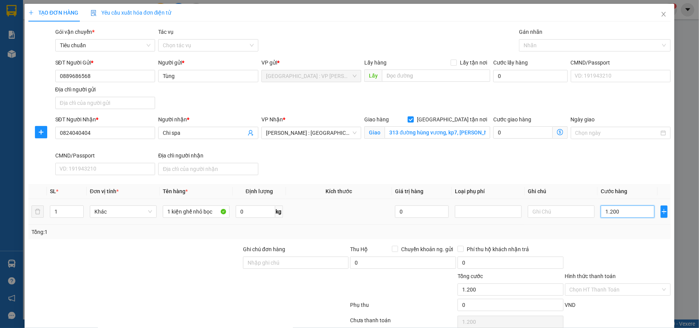
type input "12.000"
type input "120.000"
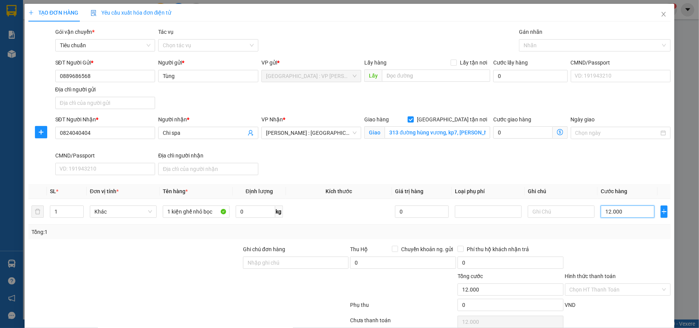
type input "120.000"
click at [627, 145] on div "Ngày giao" at bounding box center [620, 133] width 103 height 36
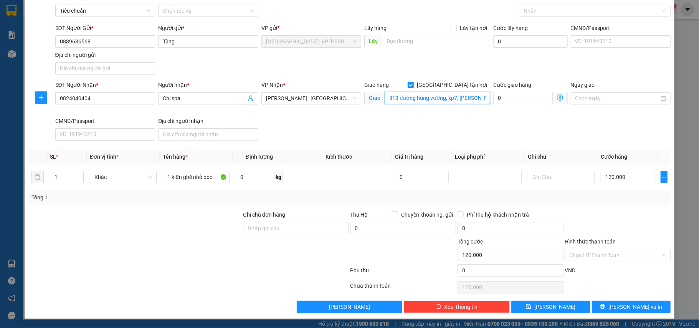
click at [414, 97] on input "313 đường hùng vương, kp7, [PERSON_NAME][GEOGRAPHIC_DATA], [GEOGRAPHIC_DATA] mộ…" at bounding box center [437, 98] width 106 height 12
click at [427, 216] on span "Chuyển khoản ng. gửi" at bounding box center [427, 214] width 58 height 8
click at [397, 216] on input "Chuyển khoản ng. gửi" at bounding box center [394, 213] width 5 height 5
checkbox input "true"
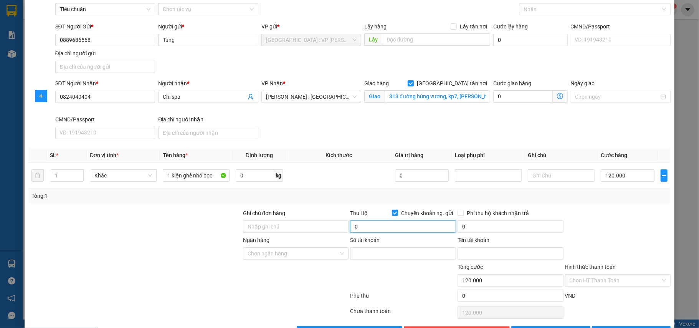
click at [411, 222] on input "0" at bounding box center [403, 226] width 106 height 12
type input "2.000.000"
click at [407, 259] on input "Số tài khoản" at bounding box center [403, 253] width 106 height 12
type input "686868898989"
click at [368, 257] on input "686868898989" at bounding box center [403, 253] width 106 height 12
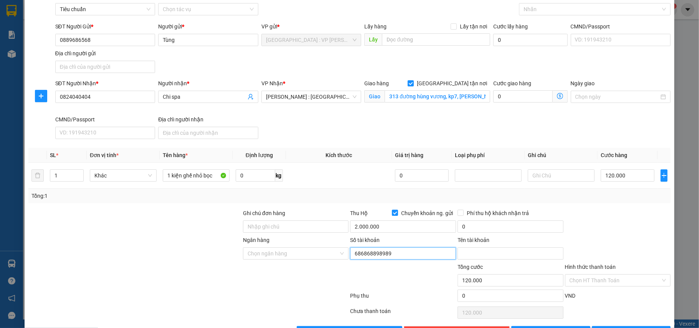
click at [374, 255] on input "686868898989" at bounding box center [403, 253] width 106 height 12
click at [312, 254] on input "Ngân hàng" at bounding box center [292, 253] width 91 height 12
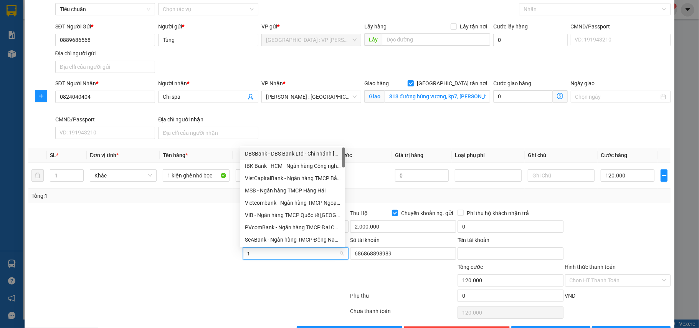
type input "te"
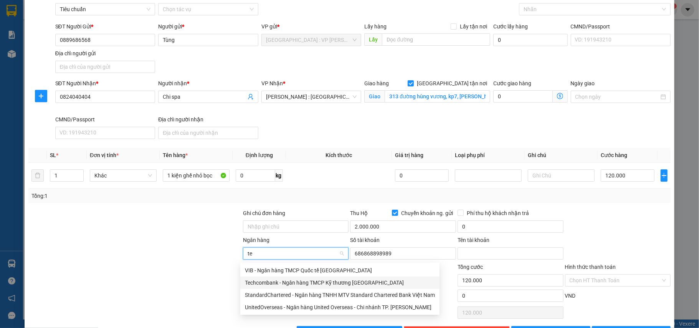
click at [301, 284] on div "Techcombank - Ngân hàng TMCP Kỹ thương [GEOGRAPHIC_DATA]" at bounding box center [340, 282] width 190 height 8
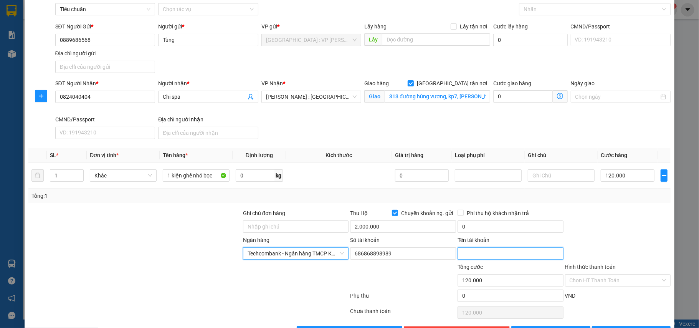
click at [466, 258] on input "Tên tài khoản" at bounding box center [510, 253] width 106 height 12
type input "Pham Thanh Tung"
click at [462, 228] on input "0" at bounding box center [510, 226] width 106 height 12
type input "20.000"
click at [583, 203] on div "Tổng: 1" at bounding box center [349, 195] width 642 height 15
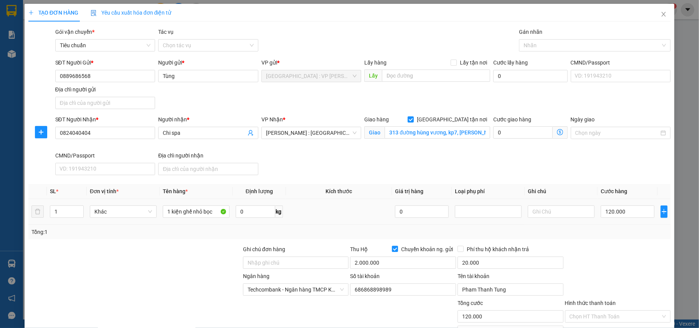
scroll to position [63, 0]
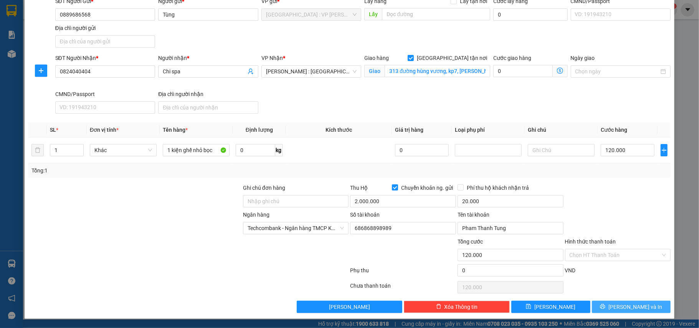
click at [608, 305] on button "[PERSON_NAME] và In" at bounding box center [631, 306] width 79 height 12
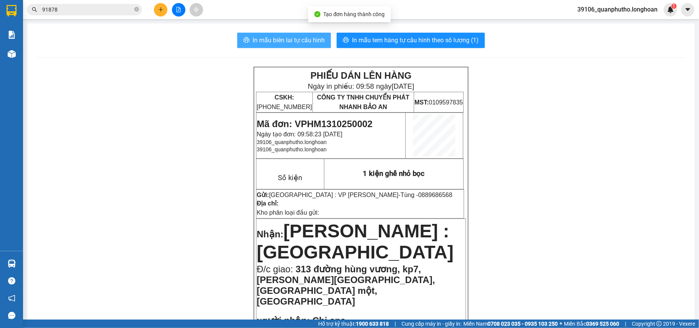
click at [275, 43] on span "In mẫu biên lai tự cấu hình" at bounding box center [288, 40] width 72 height 10
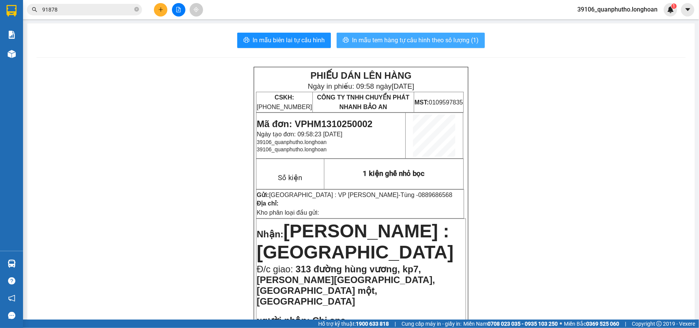
click at [421, 42] on span "In mẫu tem hàng tự cấu hình theo số lượng (1)" at bounding box center [415, 40] width 127 height 10
click at [335, 122] on span "Mã đơn: VPHM1310250002" at bounding box center [315, 124] width 116 height 10
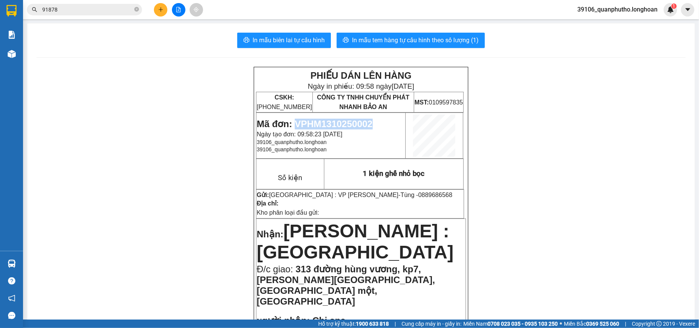
click at [335, 122] on span "Mã đơn: VPHM1310250002" at bounding box center [315, 124] width 116 height 10
copy span "VPHM1310250002"
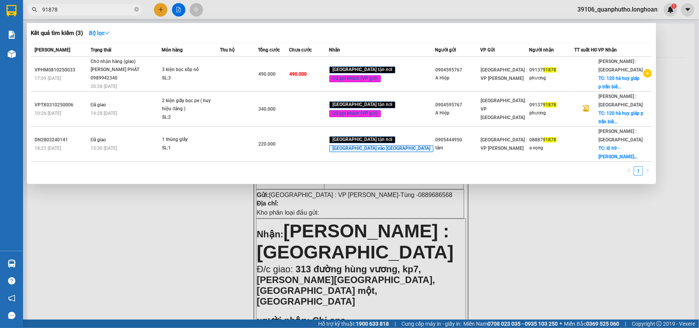
click at [103, 7] on input "91878" at bounding box center [87, 9] width 91 height 8
paste input "VPHM1310250002"
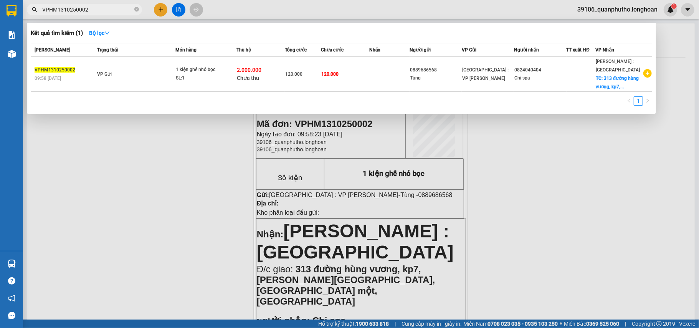
type input "VPHM1310250002"
click at [311, 77] on div "120.000" at bounding box center [302, 74] width 35 height 8
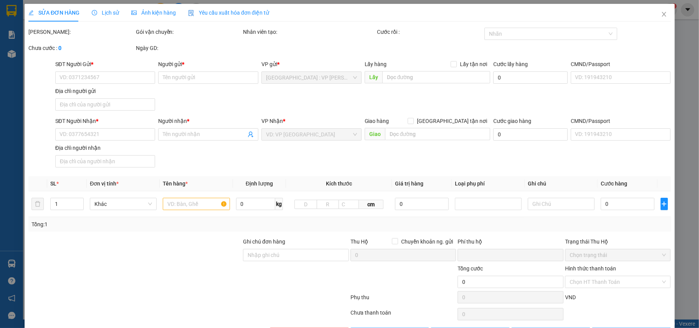
type input "0889686568"
type input "Tùng"
type input "0824040404"
type input "Chi spa"
checkbox input "true"
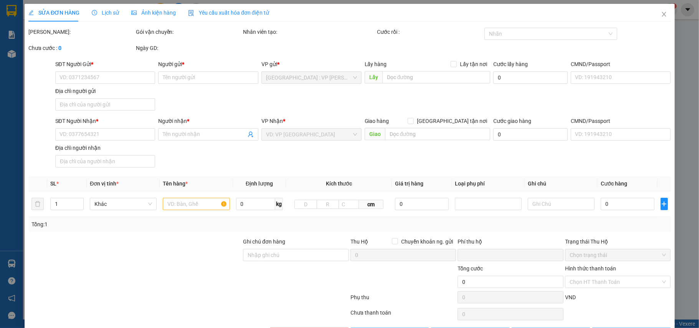
type input "313 đường hùng vương, kp7, [PERSON_NAME][GEOGRAPHIC_DATA], [GEOGRAPHIC_DATA] mộ…"
type input "120.000"
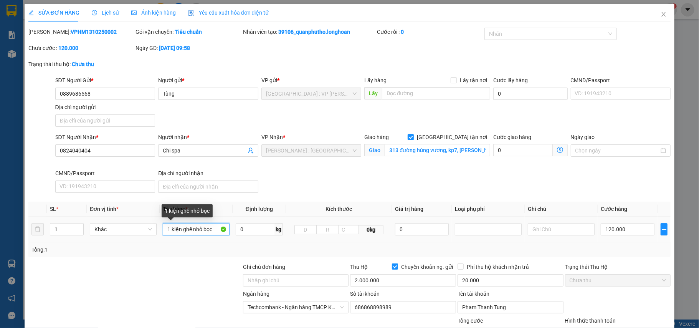
click at [212, 228] on input "1 kiện ghế nhỏ bọc" at bounding box center [196, 229] width 67 height 12
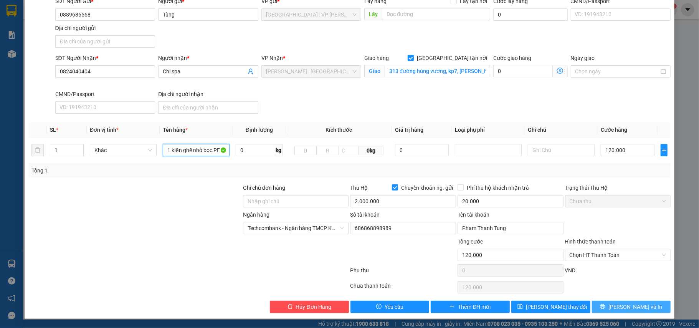
type input "1 kiện ghế nhỏ bọc PE"
click at [610, 311] on button "[PERSON_NAME] và In" at bounding box center [631, 306] width 79 height 12
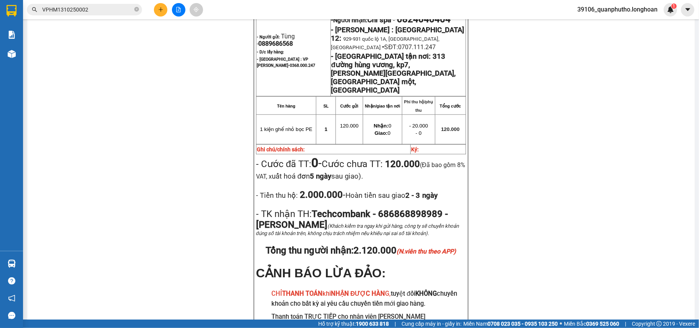
scroll to position [519, 0]
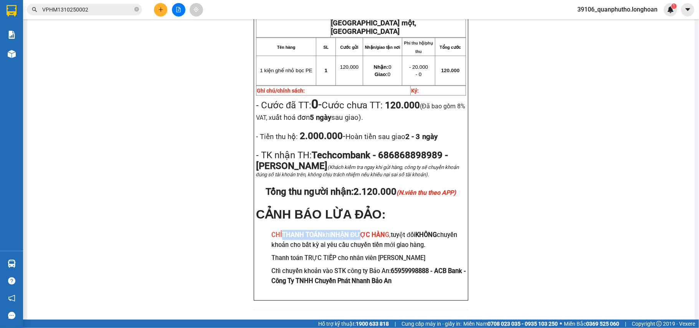
drag, startPoint x: 281, startPoint y: 221, endPoint x: 362, endPoint y: 224, distance: 81.4
click at [362, 230] on h3 "CHỈ THANH TOÁN khi NHẬN ĐƯỢC HÀN G, tuyệt đối KHÔNG chuyển khoản cho bất kỳ ai …" at bounding box center [368, 240] width 195 height 20
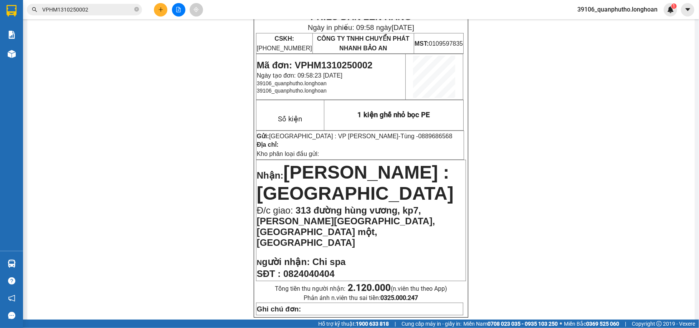
scroll to position [0, 0]
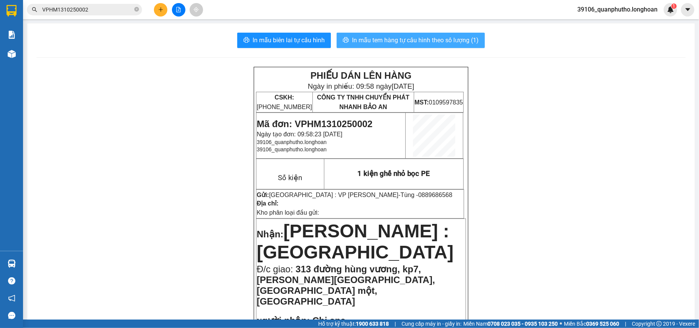
click at [392, 38] on span "In mẫu tem hàng tự cấu hình theo số lượng (1)" at bounding box center [415, 40] width 127 height 10
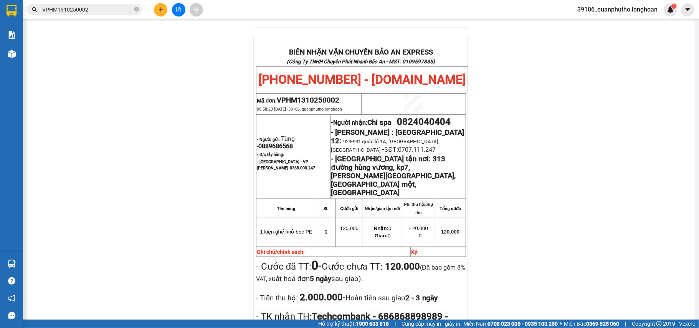
scroll to position [460, 0]
